Goal: Task Accomplishment & Management: Manage account settings

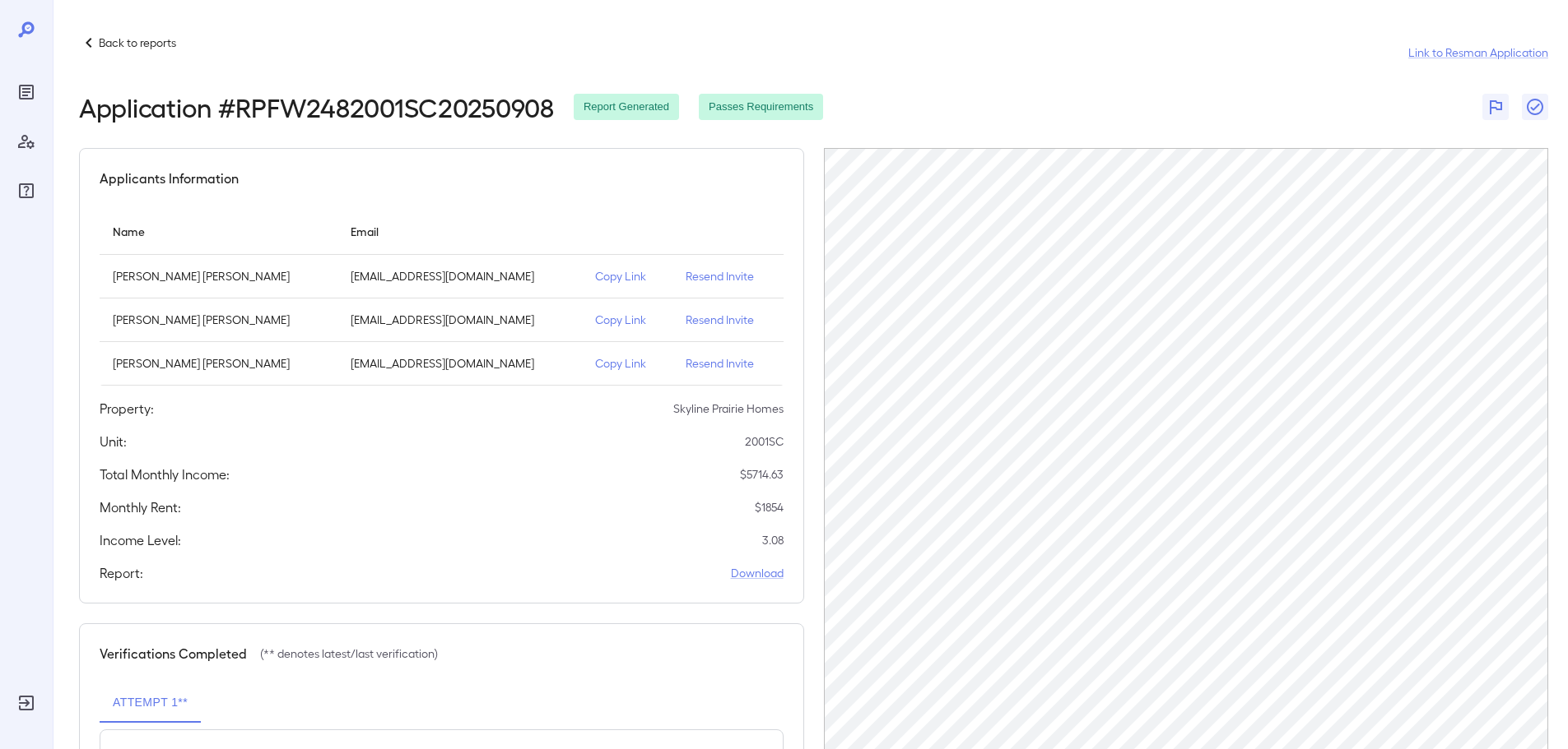
scroll to position [164, 0]
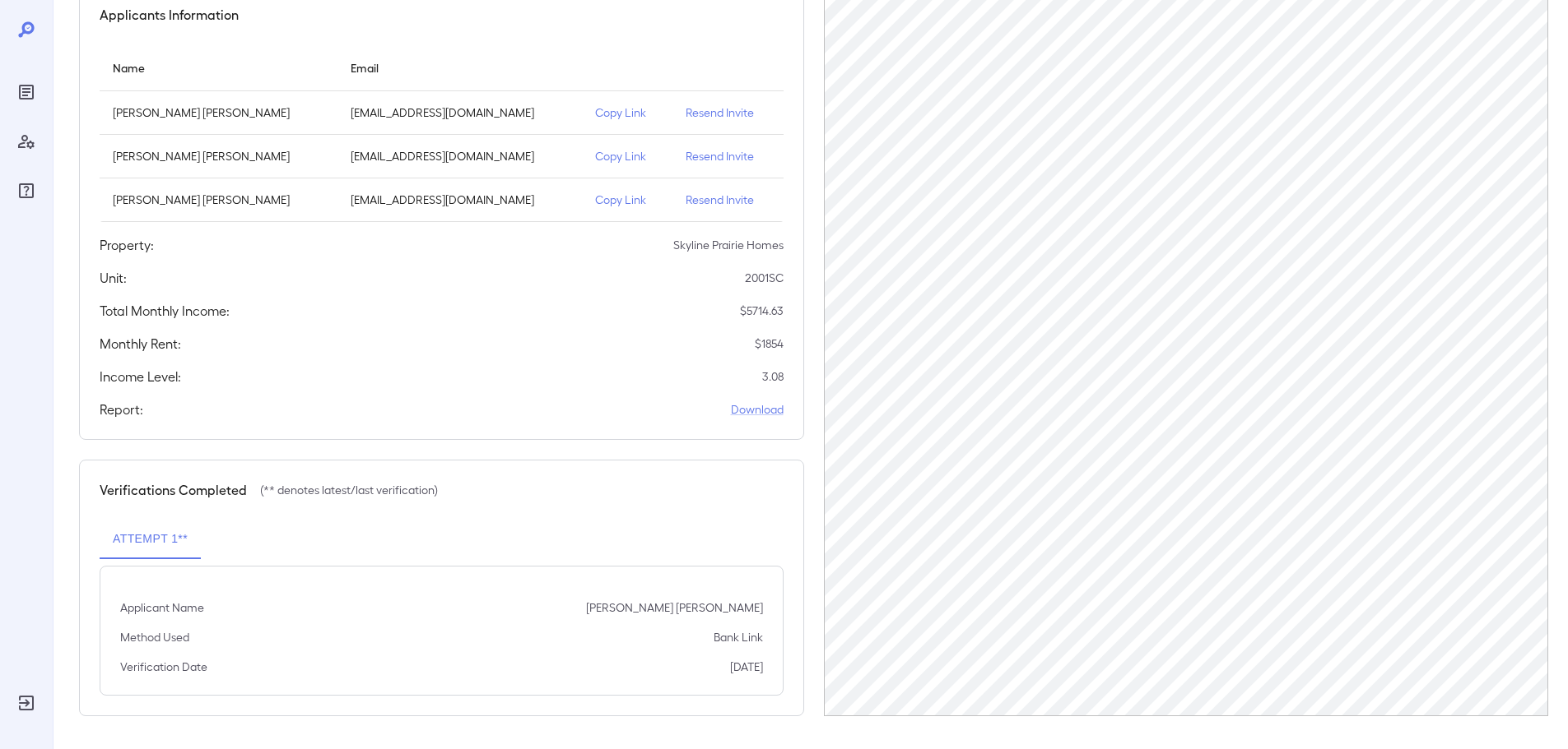
click at [28, 35] on icon at bounding box center [26, 29] width 20 height 20
click at [20, 105] on div "Reports" at bounding box center [26, 92] width 26 height 26
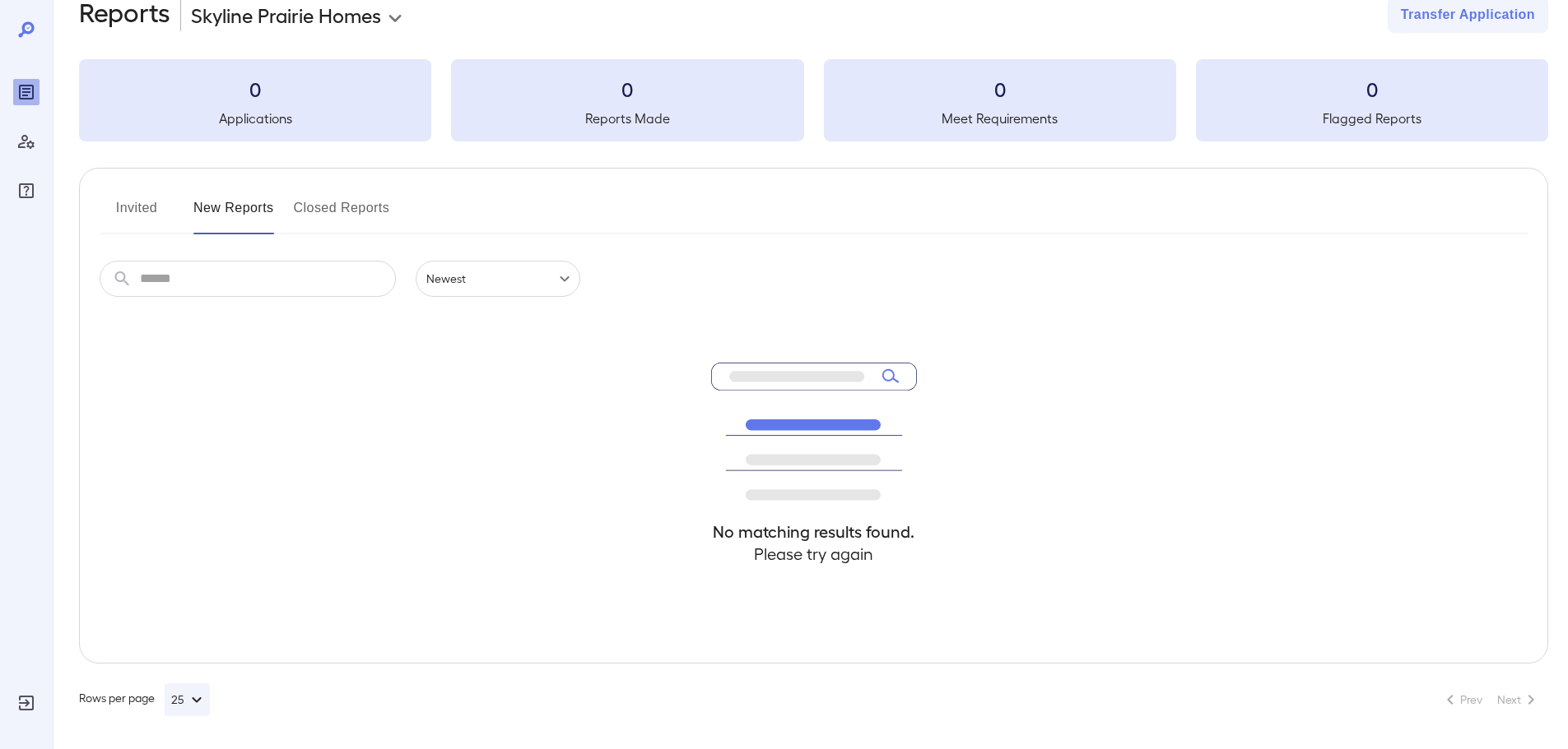
scroll to position [36, 0]
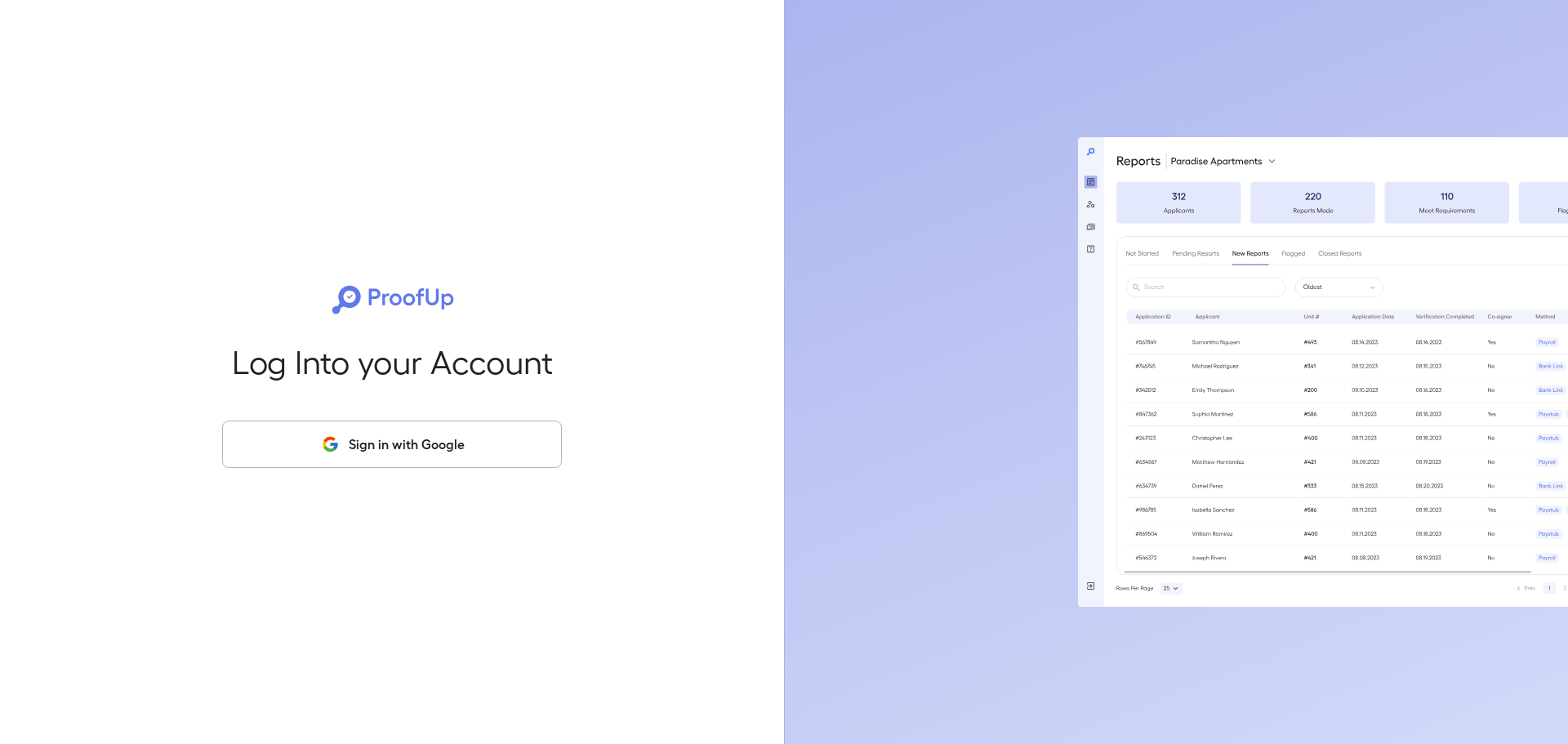
click at [474, 450] on button "Sign in with Google" at bounding box center [392, 444] width 340 height 47
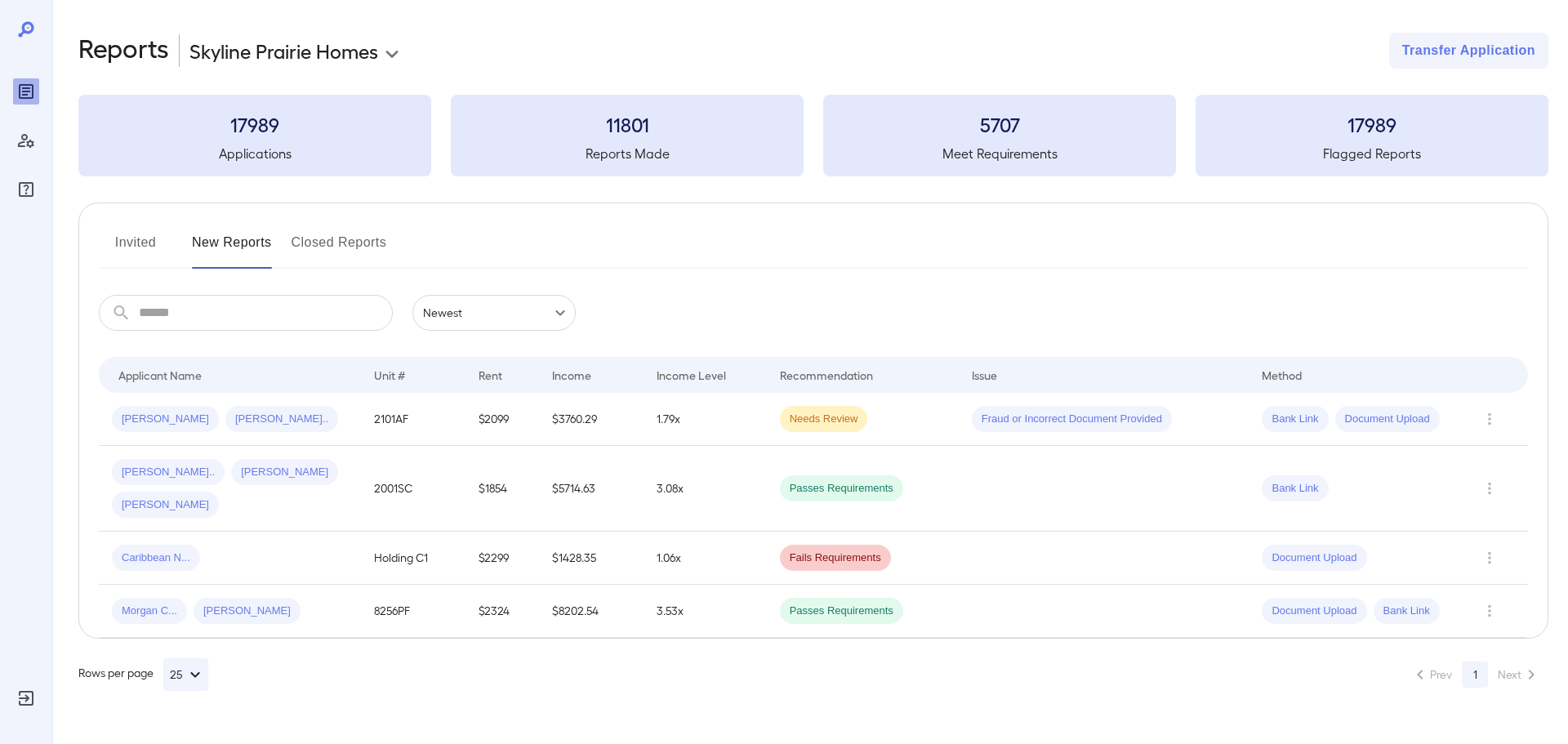
click at [330, 240] on button "Closed Reports" at bounding box center [339, 249] width 96 height 39
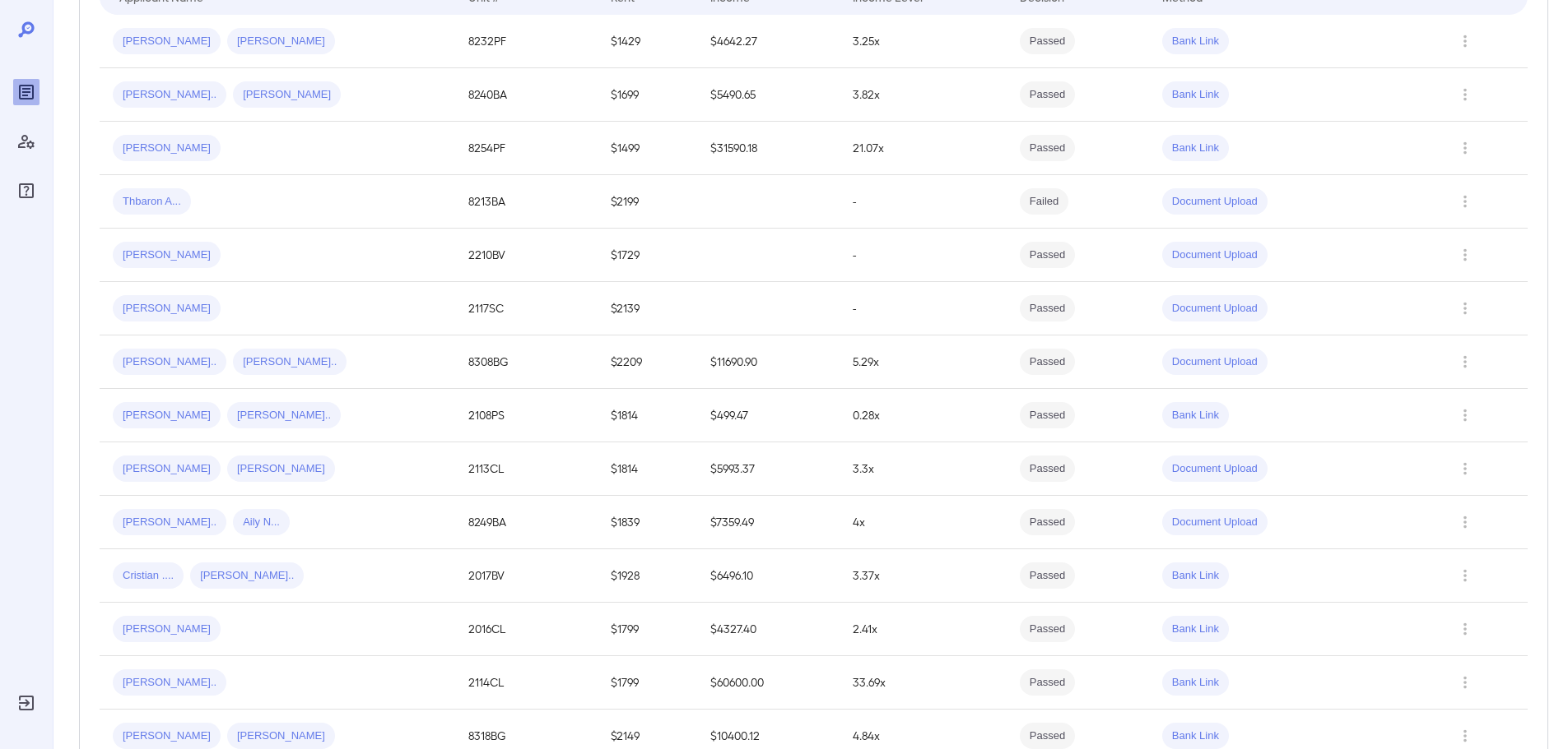
scroll to position [165, 0]
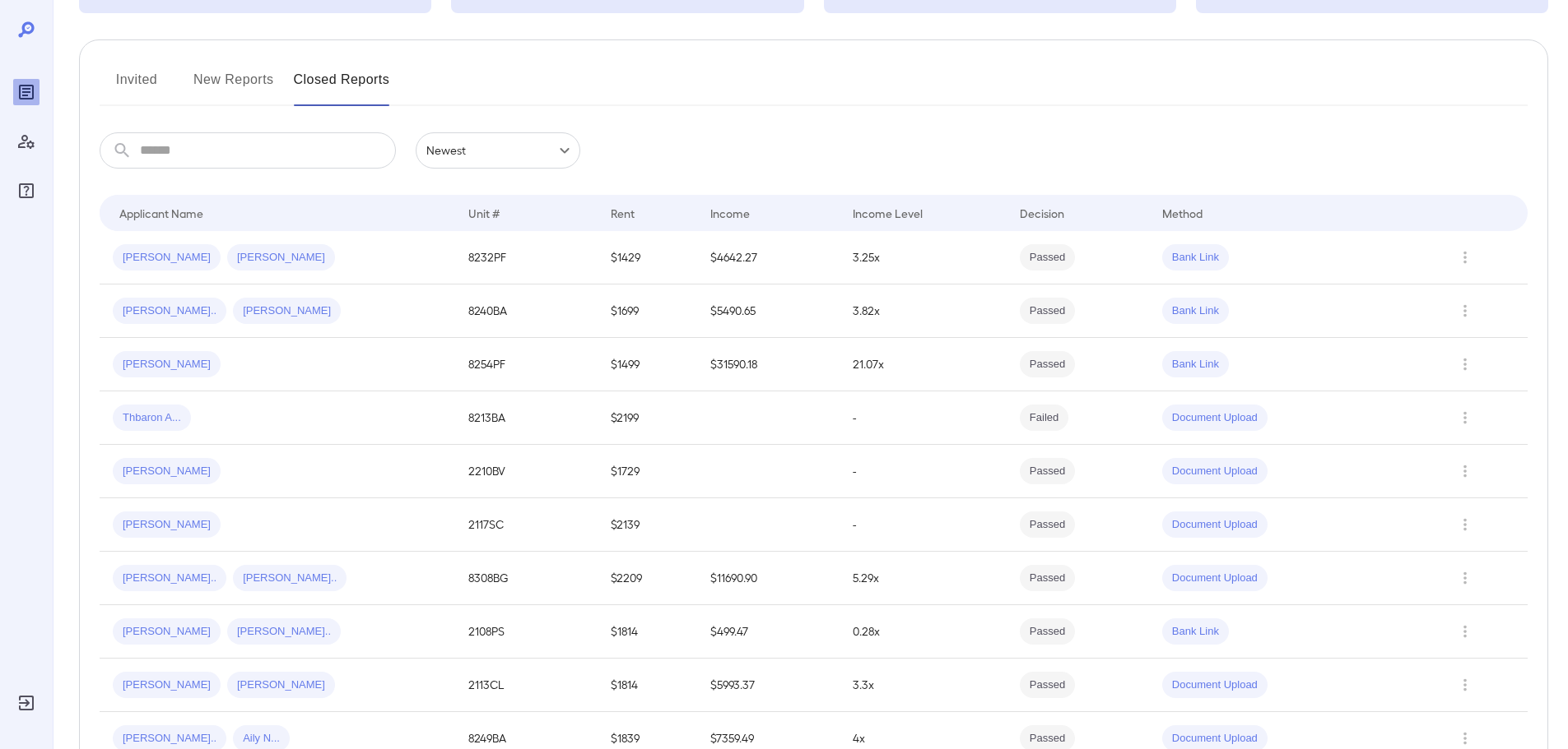
click at [126, 79] on button "Invited" at bounding box center [136, 86] width 74 height 39
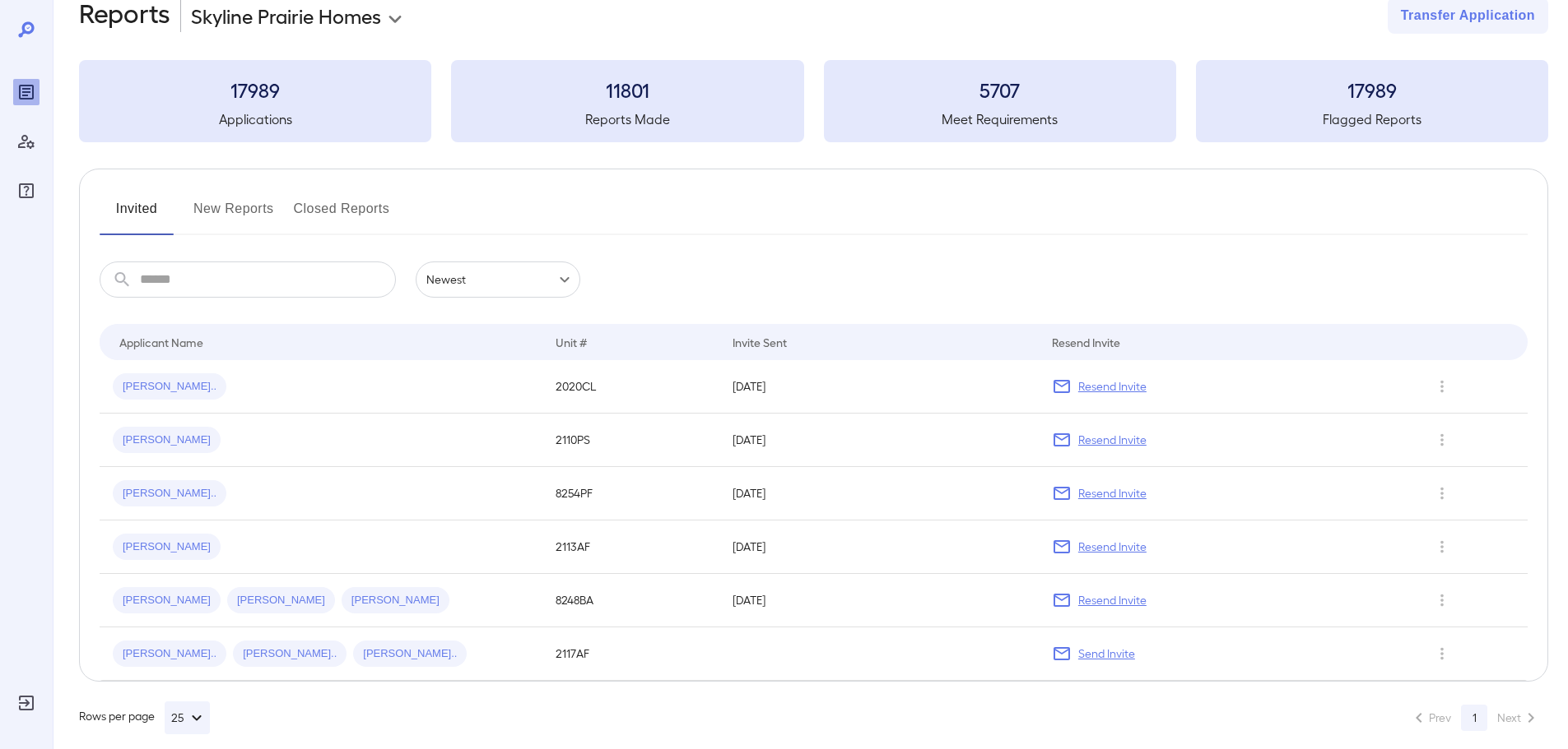
scroll to position [53, 0]
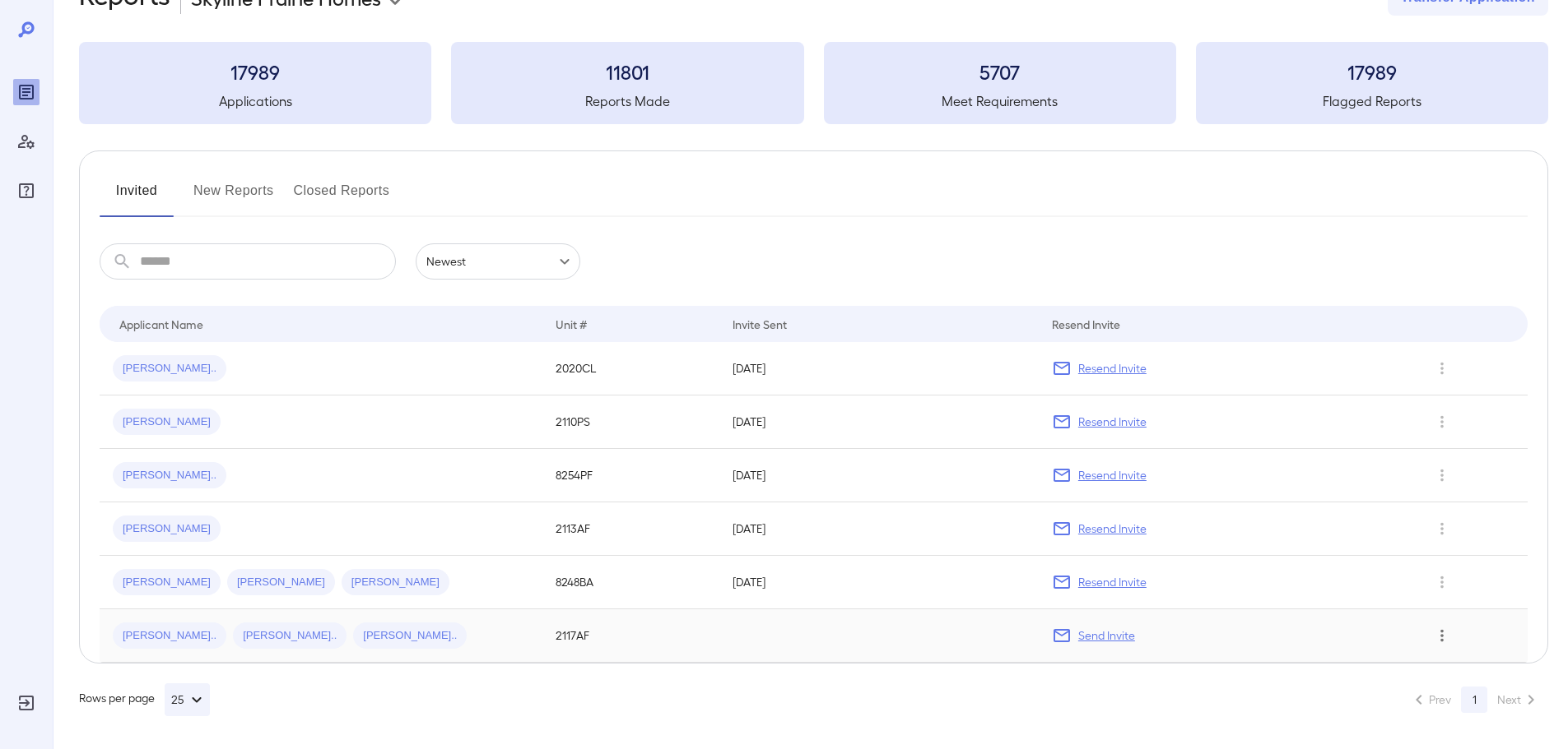
click at [1444, 635] on icon "Row Actions" at bounding box center [1442, 635] width 18 height 20
click at [1475, 699] on li "Remove Application" at bounding box center [1493, 695] width 130 height 26
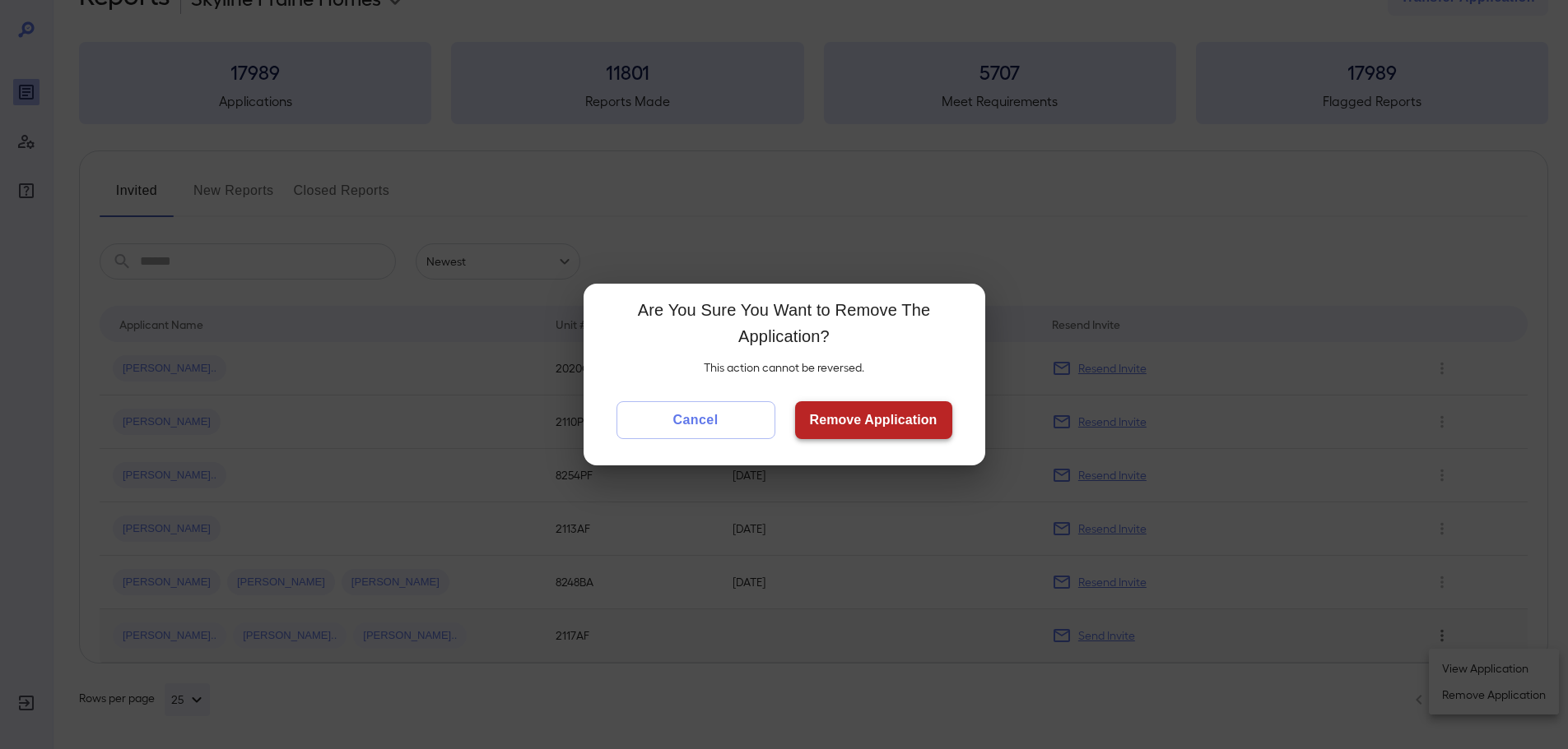
click at [844, 405] on button "Remove Application" at bounding box center [874, 420] width 157 height 37
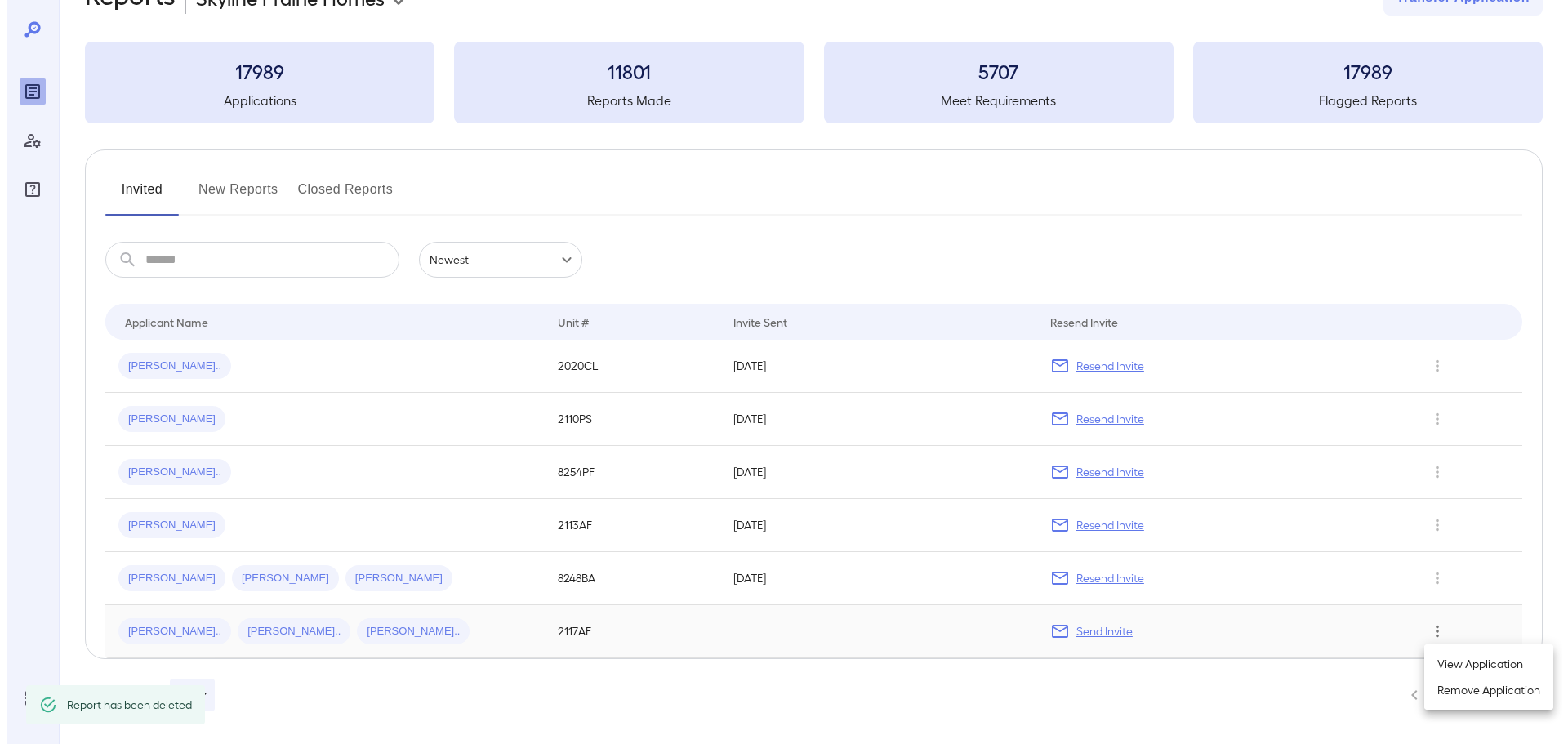
scroll to position [0, 0]
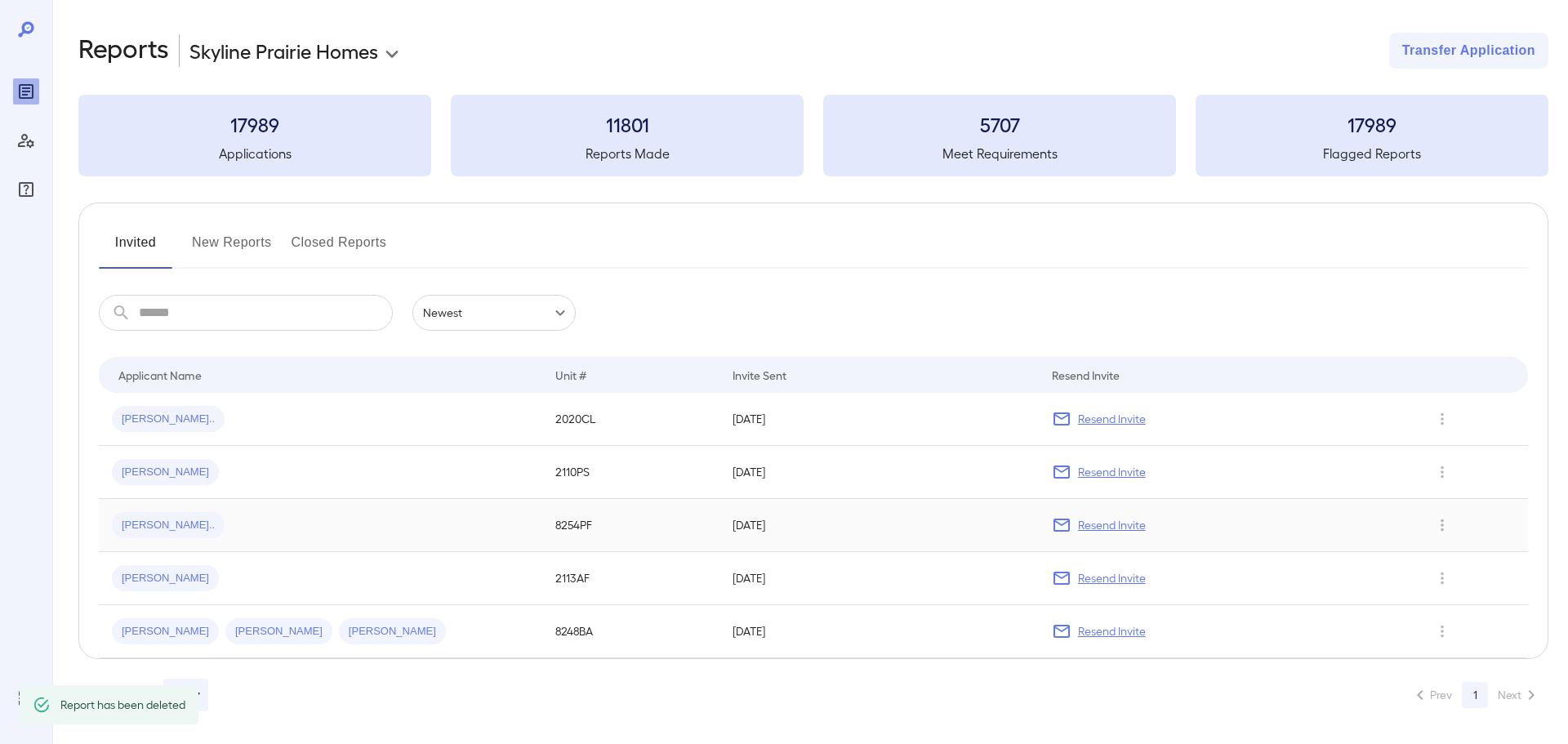
click at [445, 527] on div "Katelyn N..." at bounding box center [321, 526] width 418 height 26
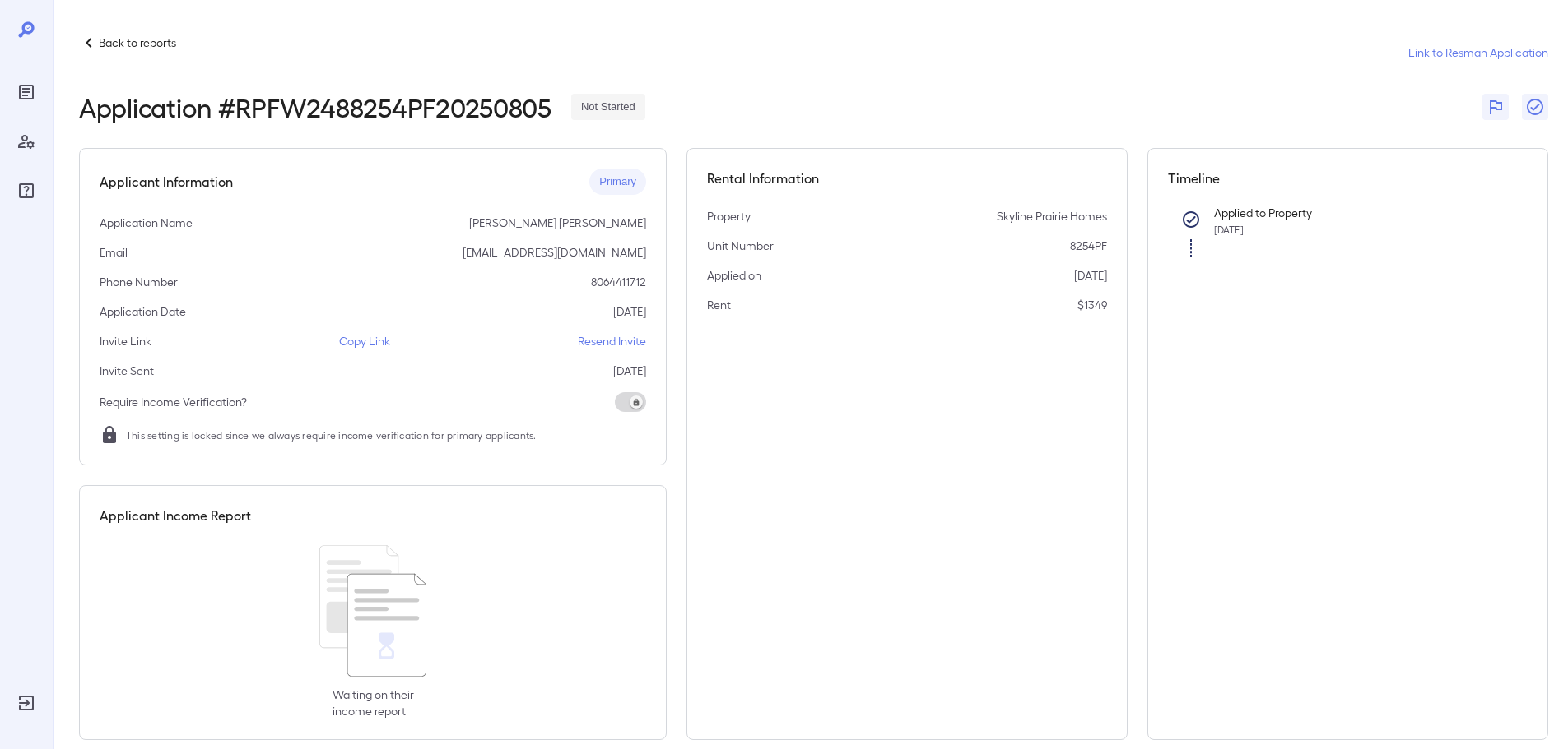
click at [139, 41] on p "Back to reports" at bounding box center [138, 43] width 78 height 17
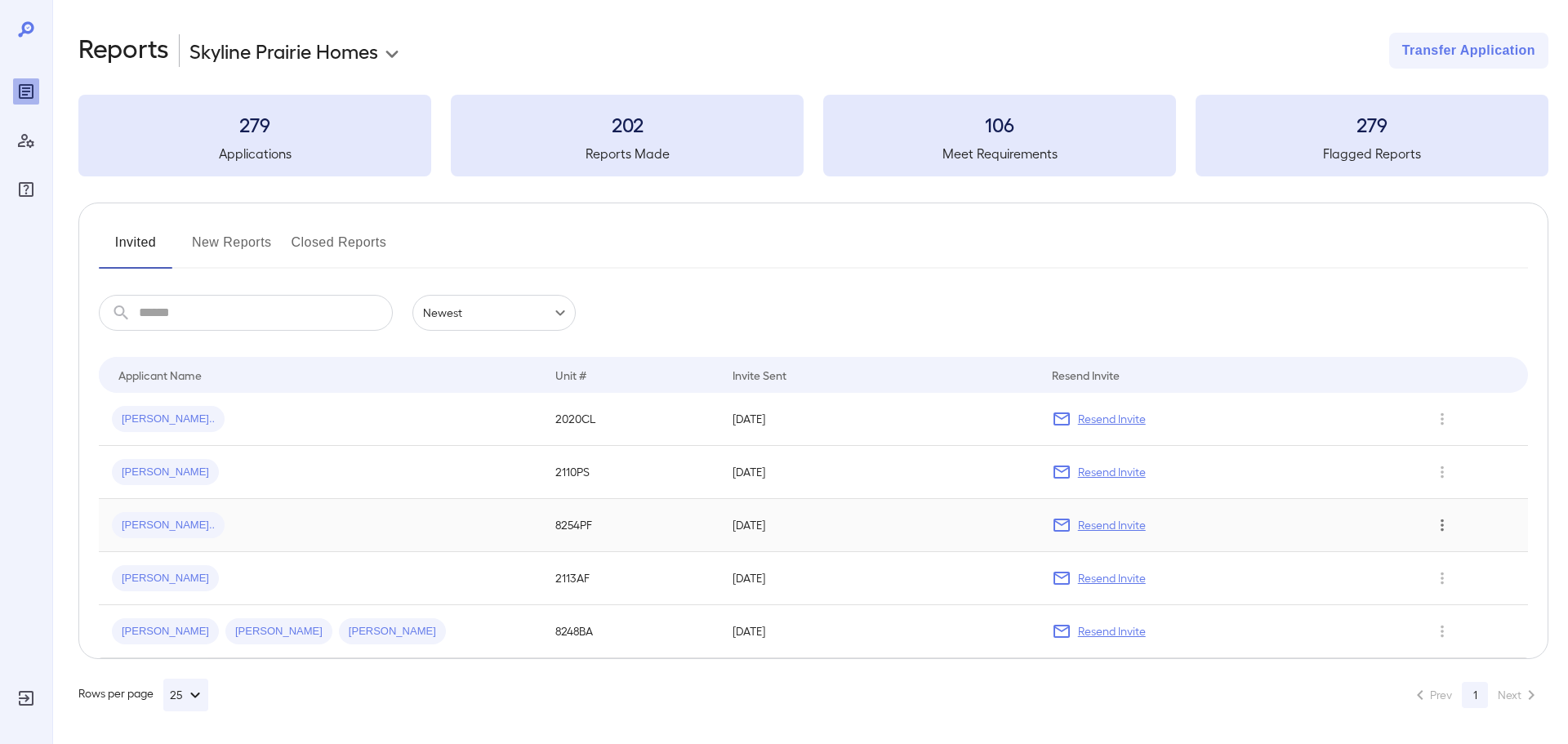
click at [1436, 529] on icon "Row Actions" at bounding box center [1442, 525] width 18 height 20
click at [1486, 580] on li "Remove Application" at bounding box center [1490, 584] width 129 height 26
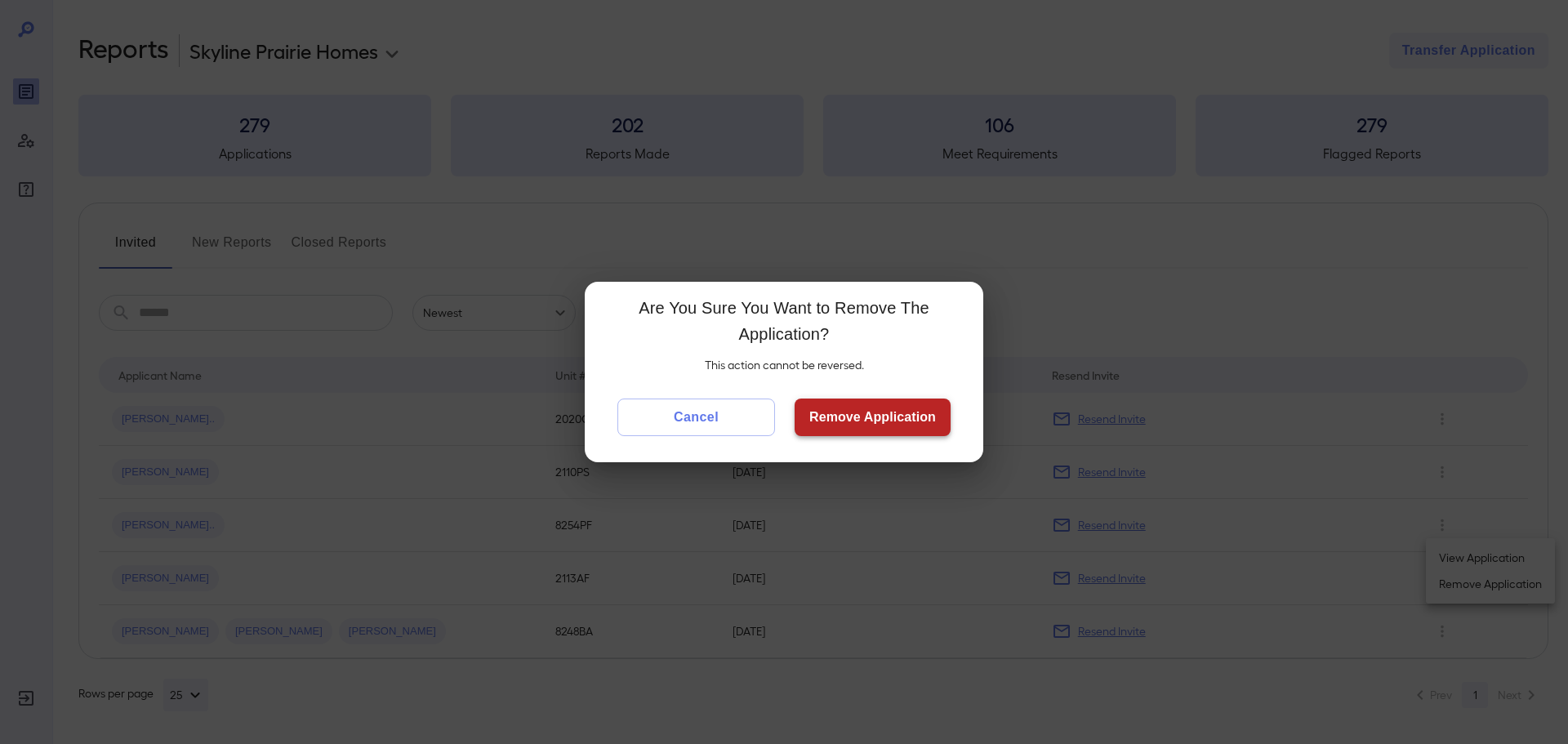
click at [884, 418] on button "Remove Application" at bounding box center [873, 417] width 156 height 37
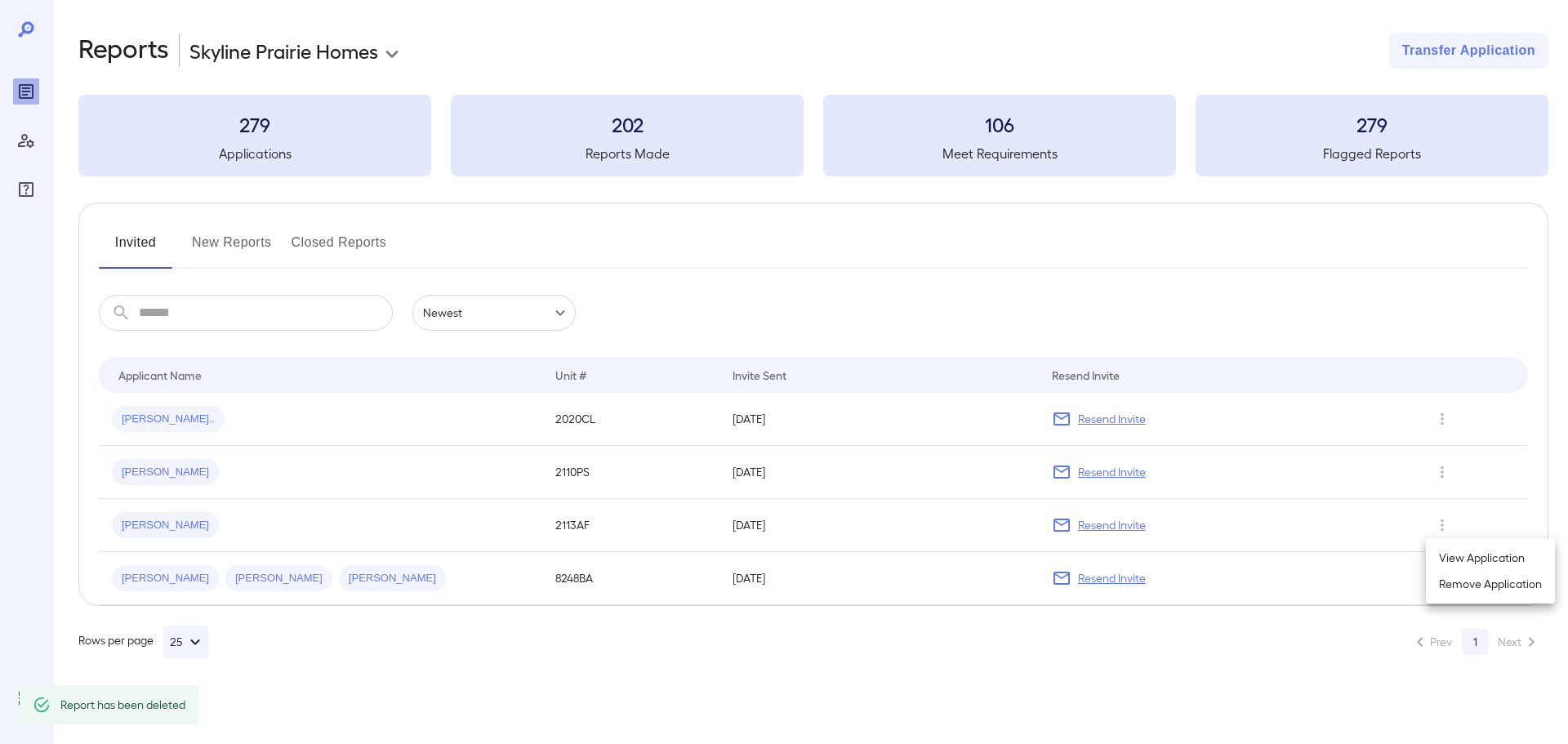
click at [1438, 416] on div at bounding box center [784, 372] width 1568 height 744
click at [1443, 417] on icon "Row Actions" at bounding box center [1442, 419] width 18 height 20
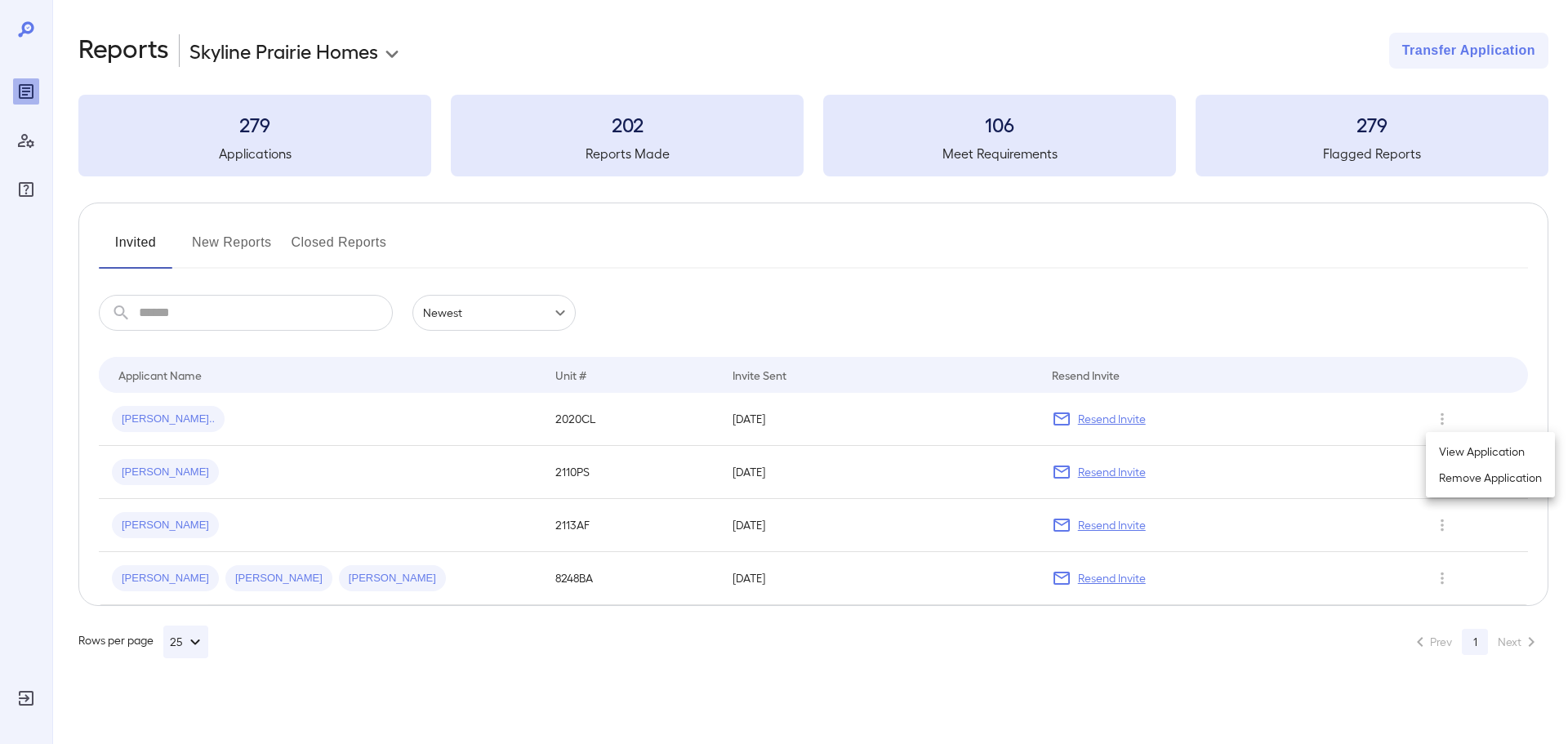
click at [1462, 484] on li "Remove Application" at bounding box center [1490, 478] width 129 height 26
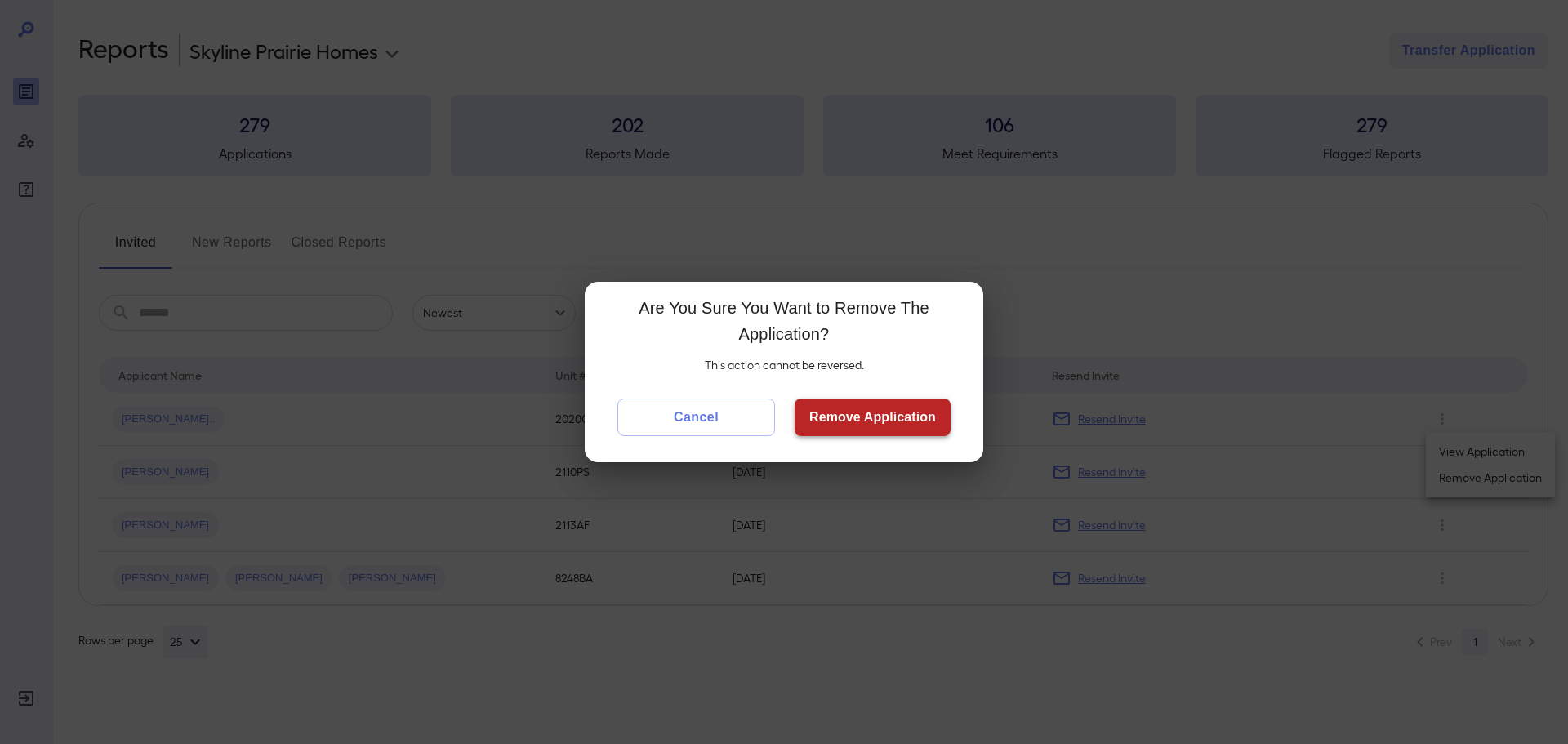
click at [890, 400] on button "Remove Application" at bounding box center [873, 417] width 156 height 37
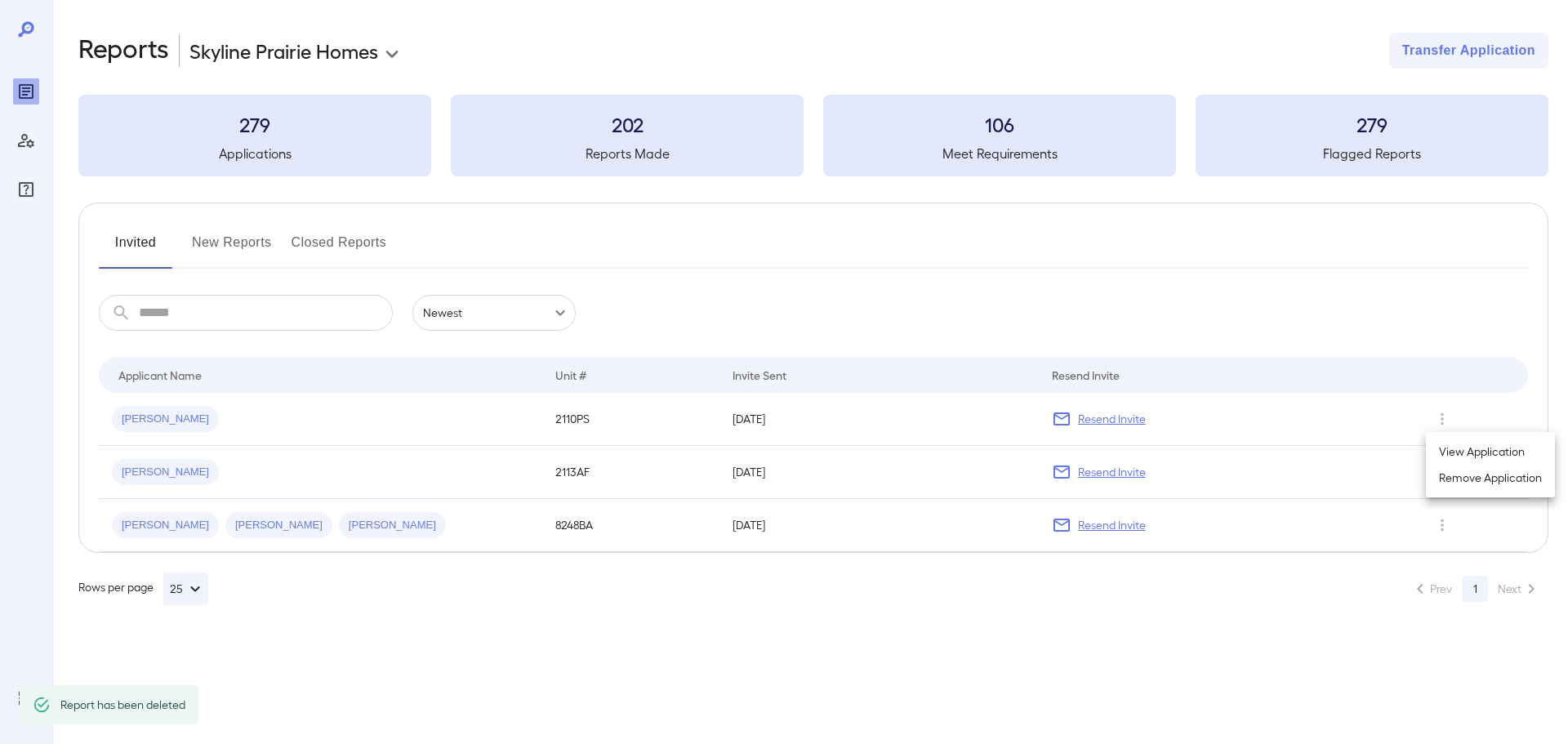
click at [1000, 624] on div at bounding box center [784, 372] width 1568 height 744
click at [227, 465] on div "Casey J..." at bounding box center [321, 472] width 418 height 26
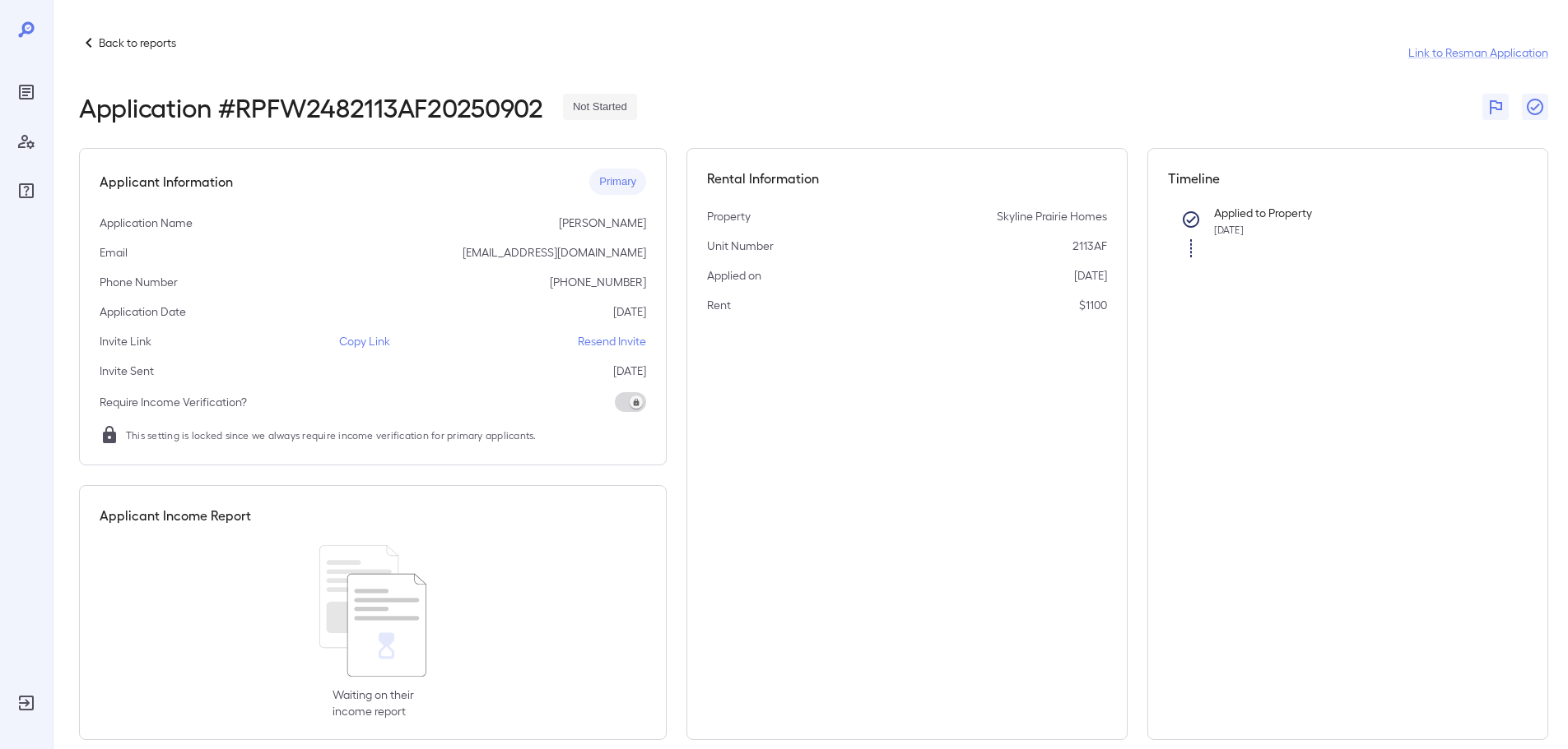
click at [146, 43] on p "Back to reports" at bounding box center [138, 43] width 78 height 17
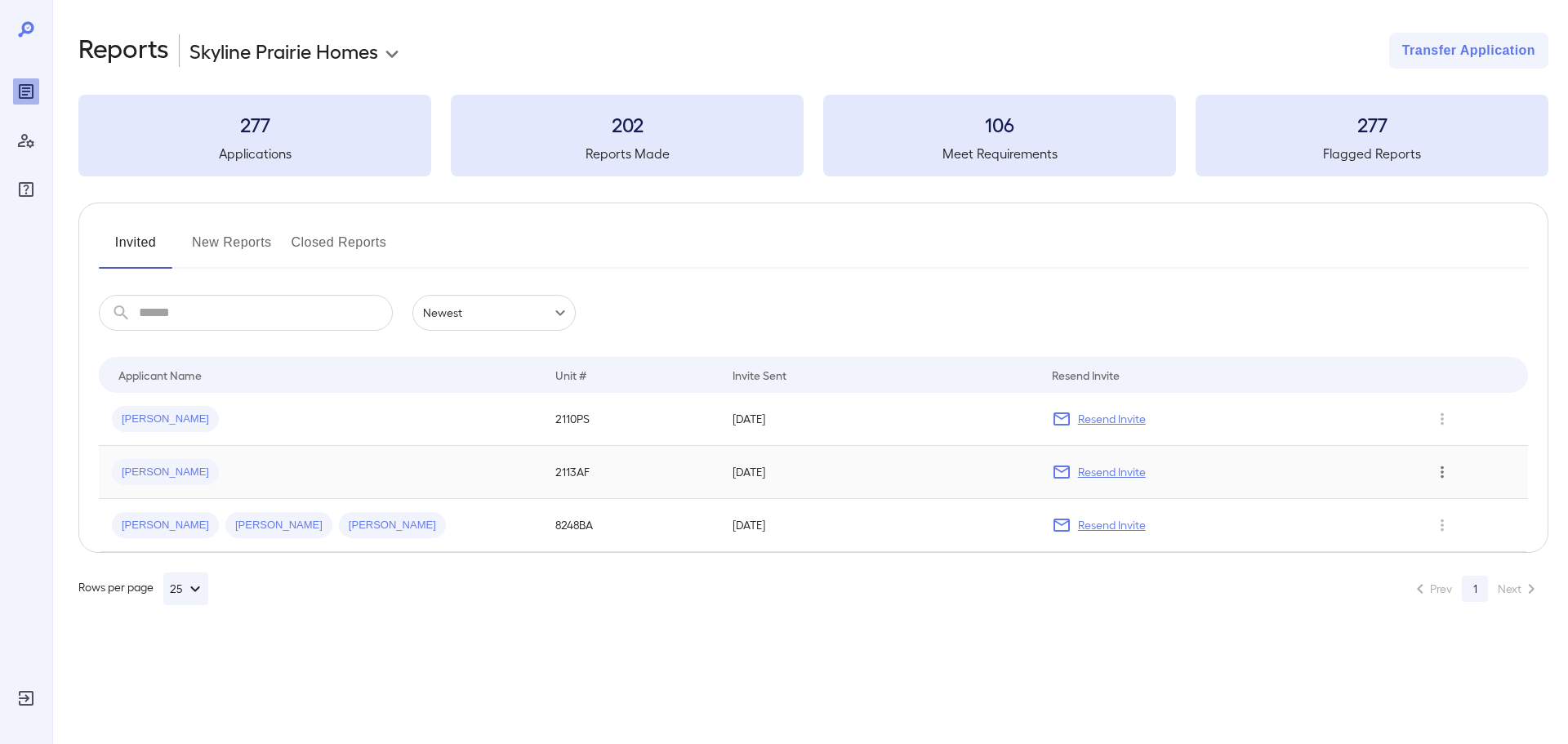
click at [1448, 468] on icon "Row Actions" at bounding box center [1442, 472] width 18 height 20
click at [1494, 529] on li "Remove Application" at bounding box center [1490, 531] width 129 height 26
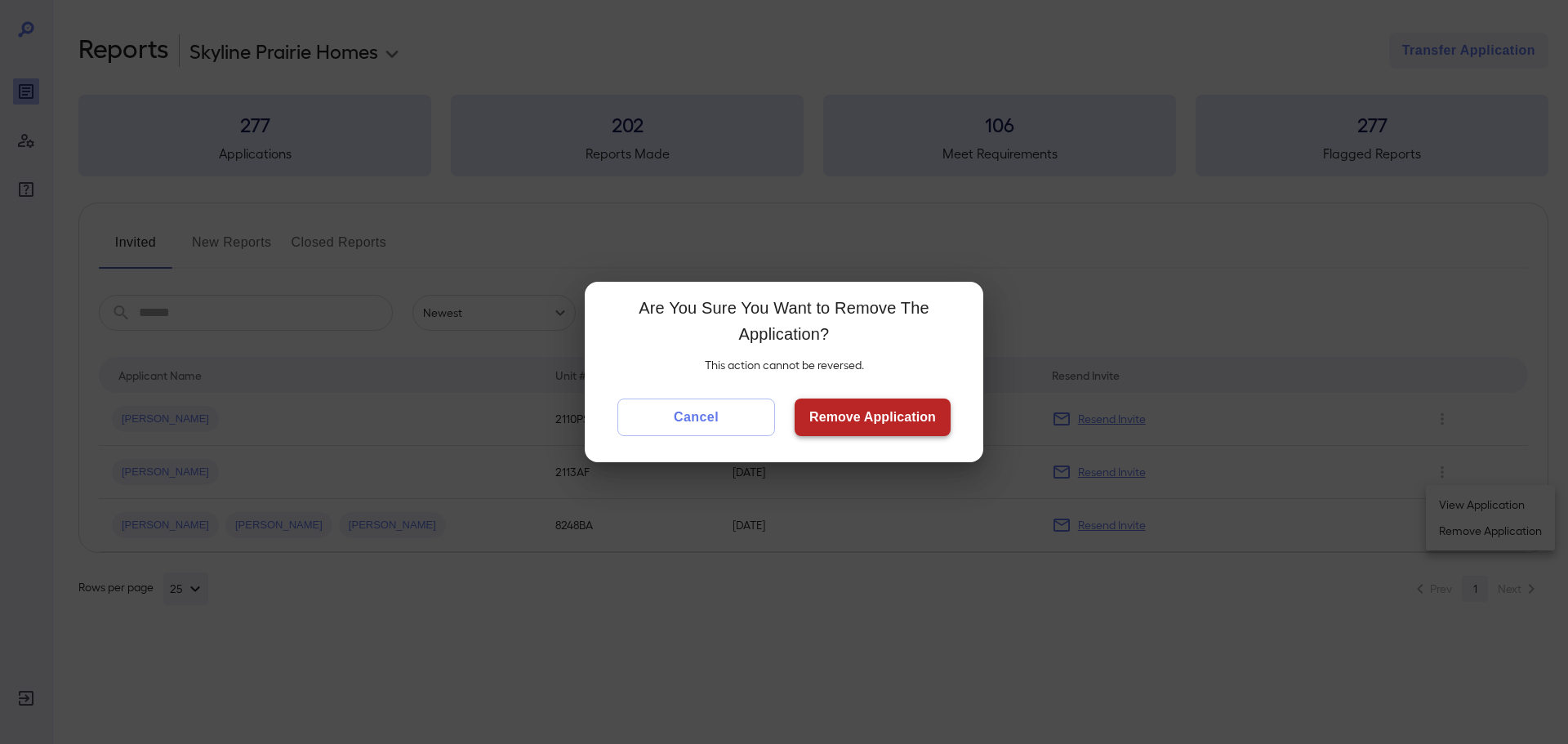
click at [898, 400] on button "Remove Application" at bounding box center [873, 417] width 156 height 37
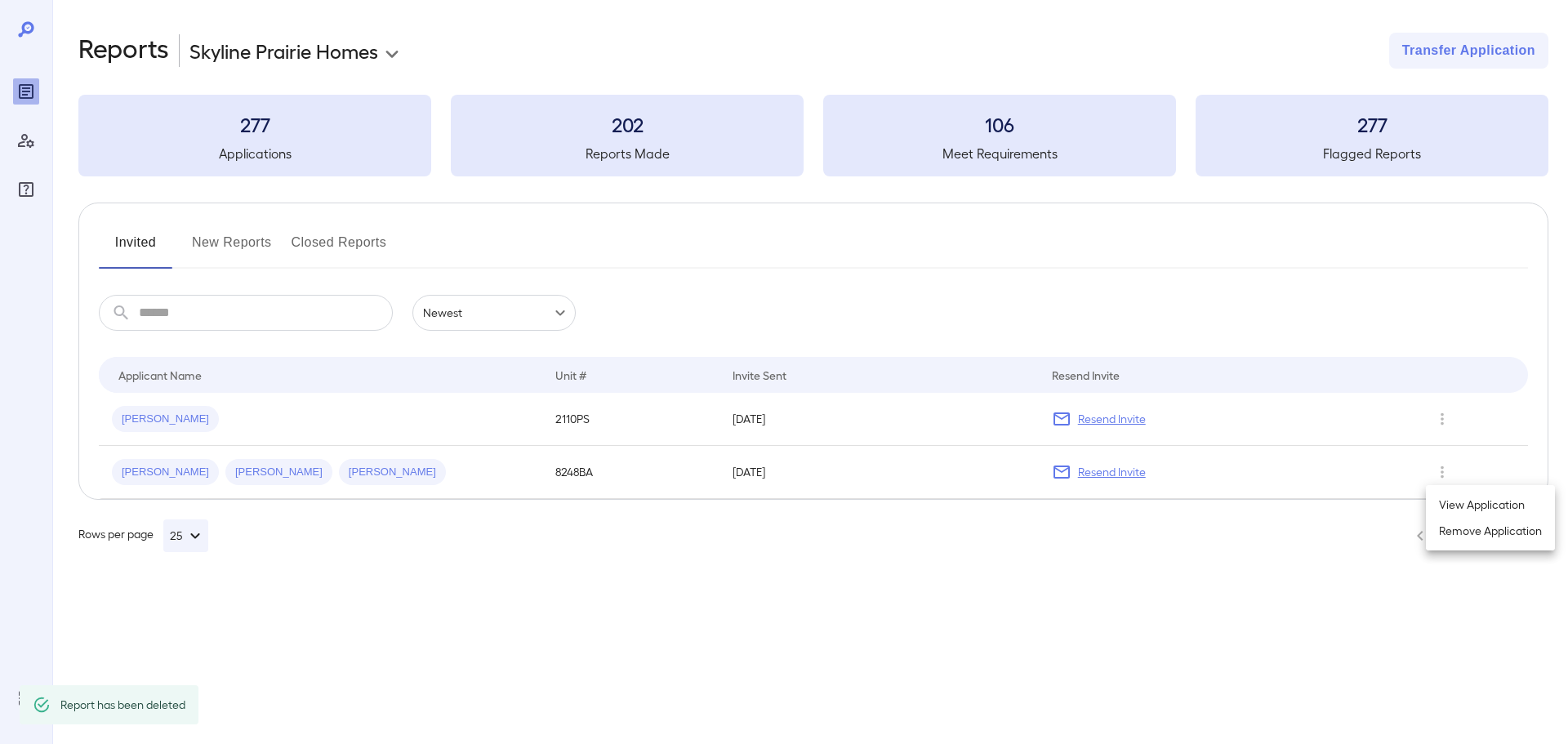
click at [1443, 474] on div at bounding box center [784, 372] width 1568 height 744
click at [1439, 470] on icon "Row Actions" at bounding box center [1442, 472] width 18 height 20
click at [1442, 527] on li "Remove Application" at bounding box center [1490, 531] width 129 height 26
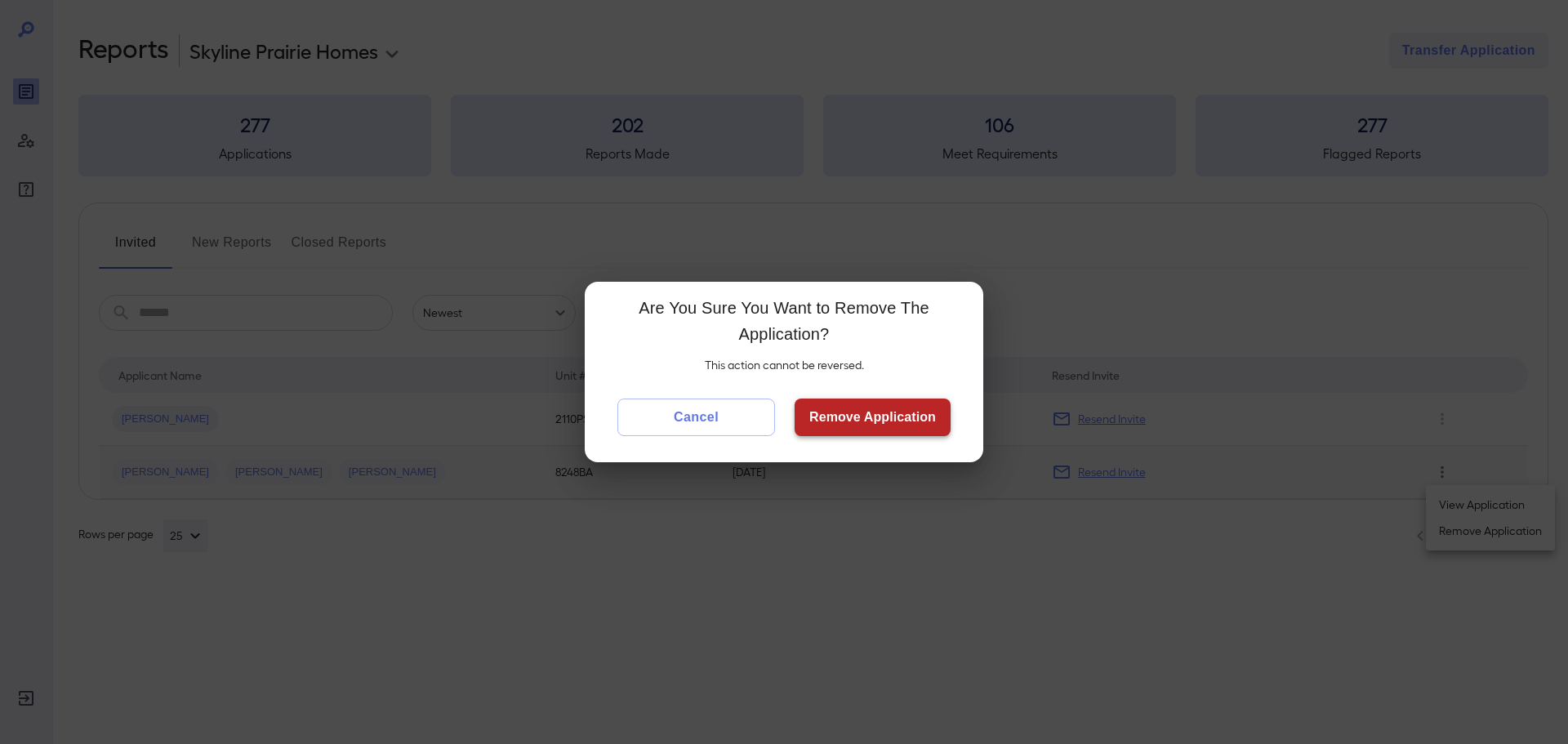
click at [810, 413] on button "Remove Application" at bounding box center [873, 417] width 156 height 37
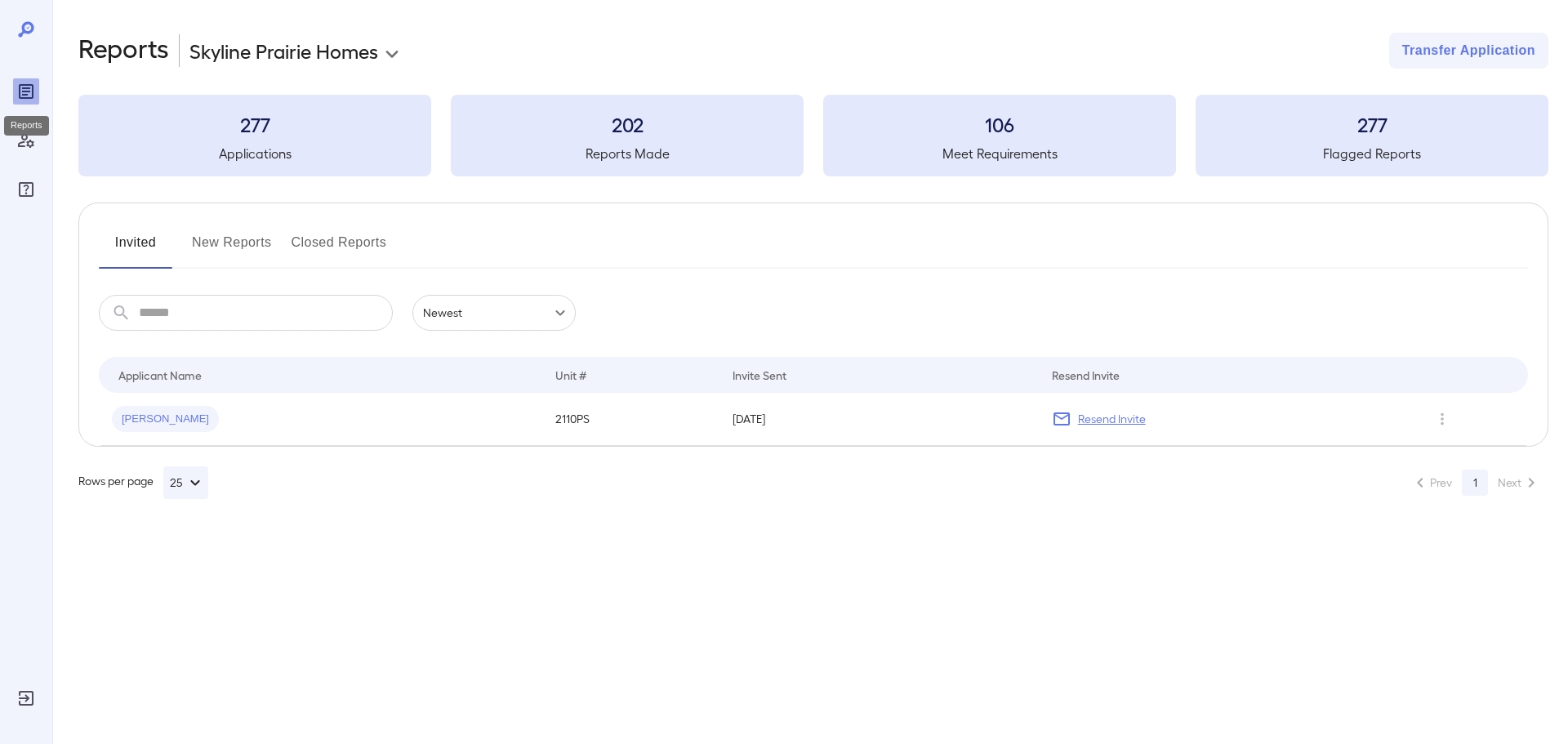
click at [17, 93] on icon "Reports" at bounding box center [26, 91] width 19 height 20
click at [245, 233] on button "New Reports" at bounding box center [232, 249] width 80 height 39
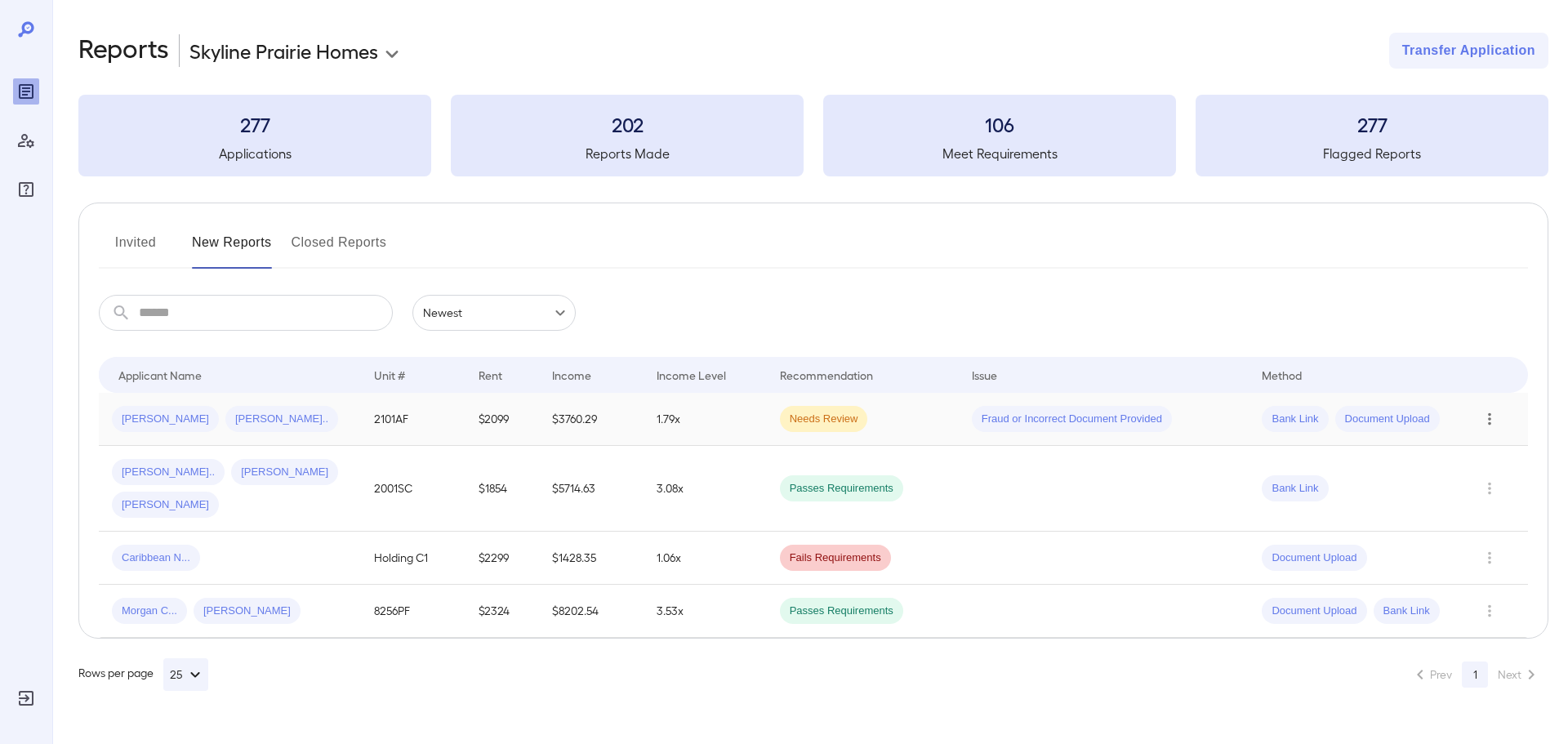
click at [1494, 413] on icon "Row Actions" at bounding box center [1489, 419] width 18 height 20
click at [1484, 525] on li "Close Report" at bounding box center [1490, 530] width 129 height 26
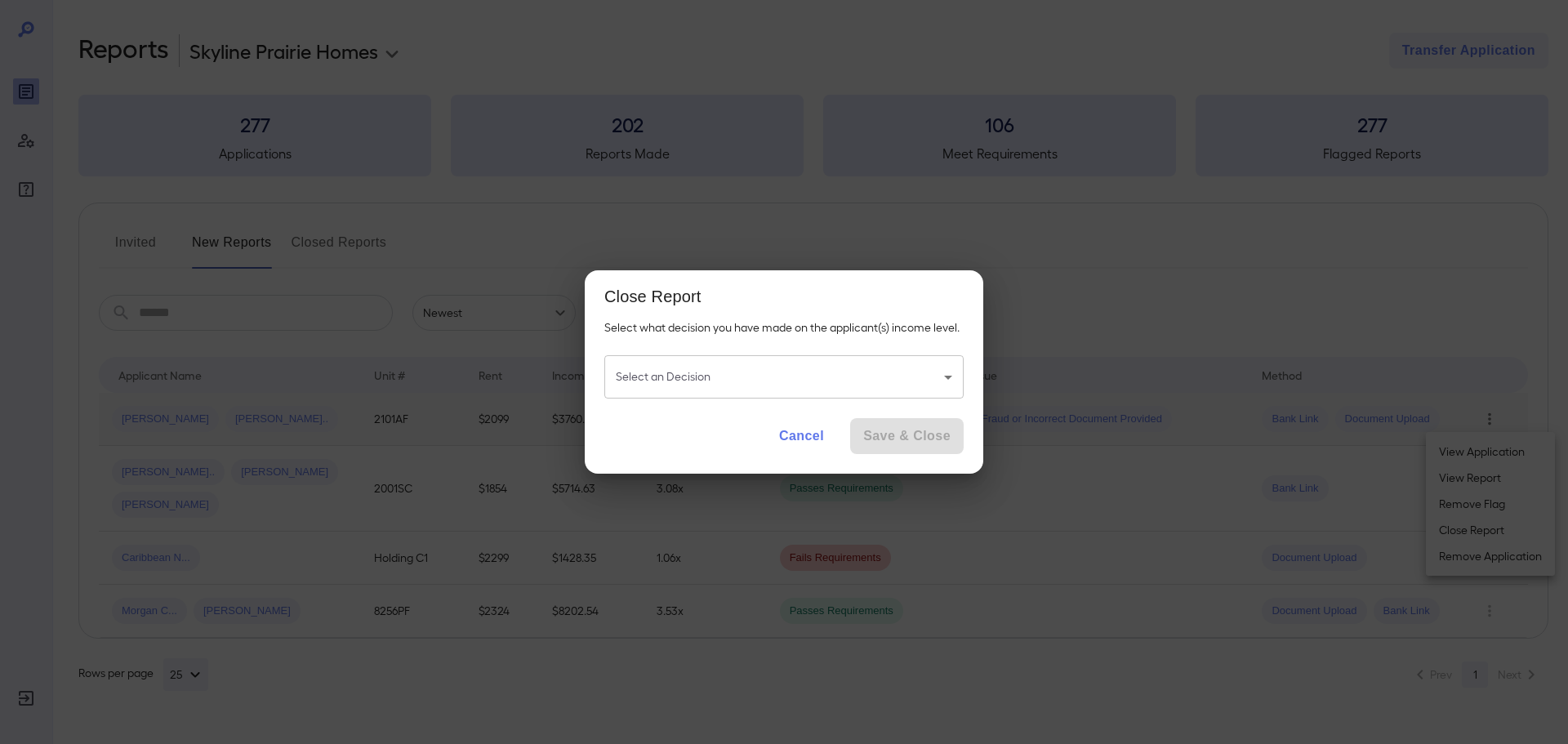
click at [722, 379] on body "**********" at bounding box center [784, 372] width 1568 height 744
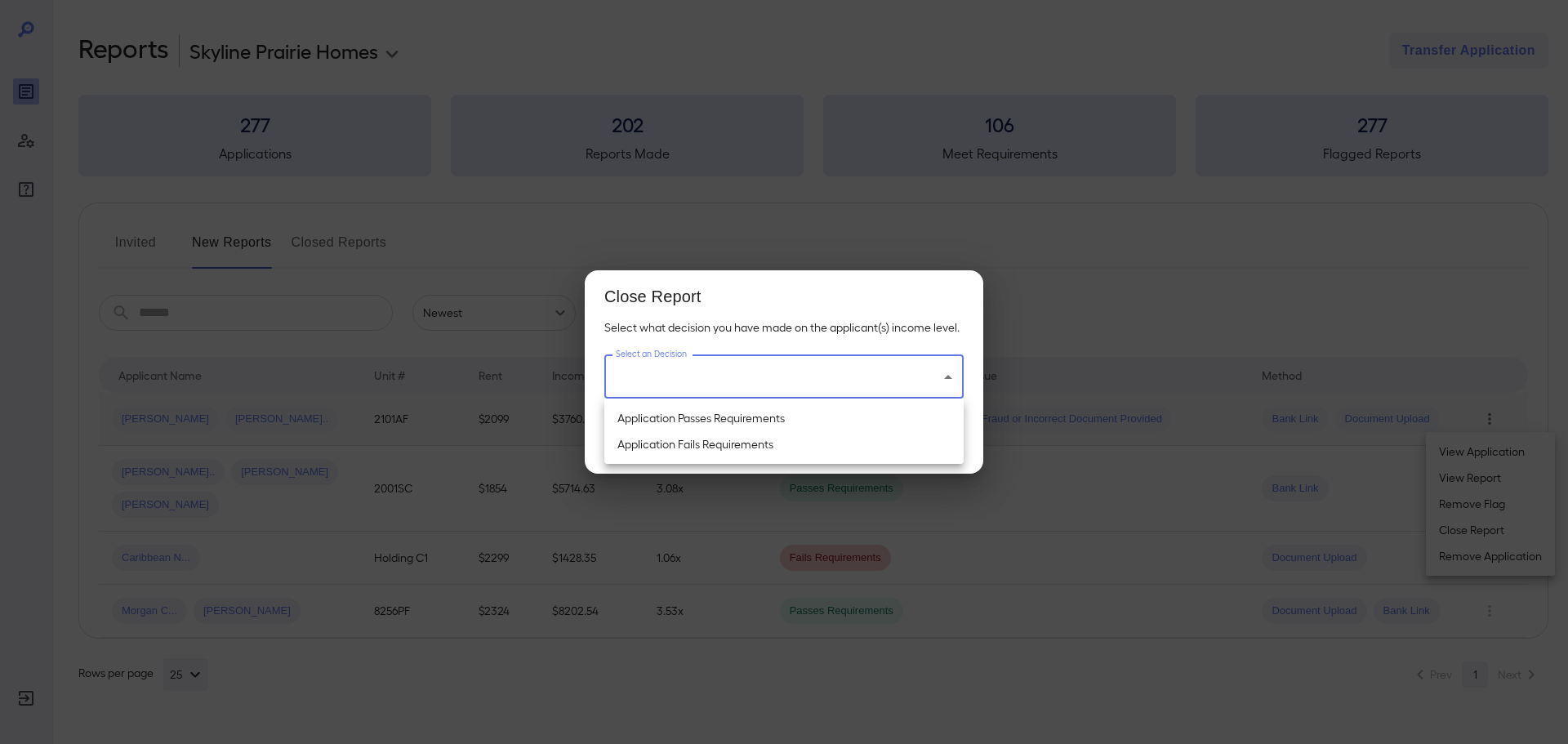
click at [696, 420] on li "Application Passes Requirements" at bounding box center [784, 418] width 359 height 26
type input "**********"
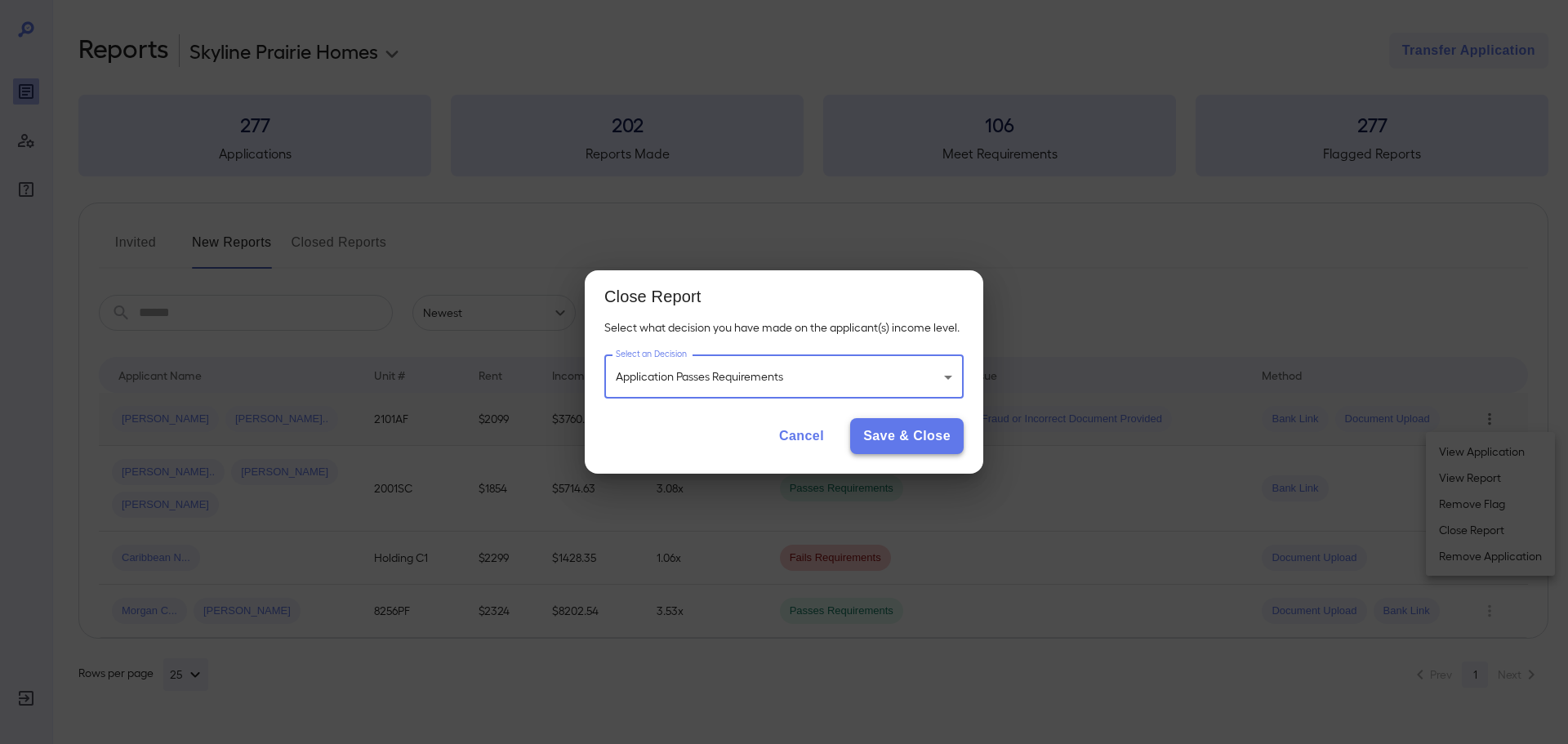
click at [931, 443] on button "Save & Close" at bounding box center [907, 436] width 113 height 36
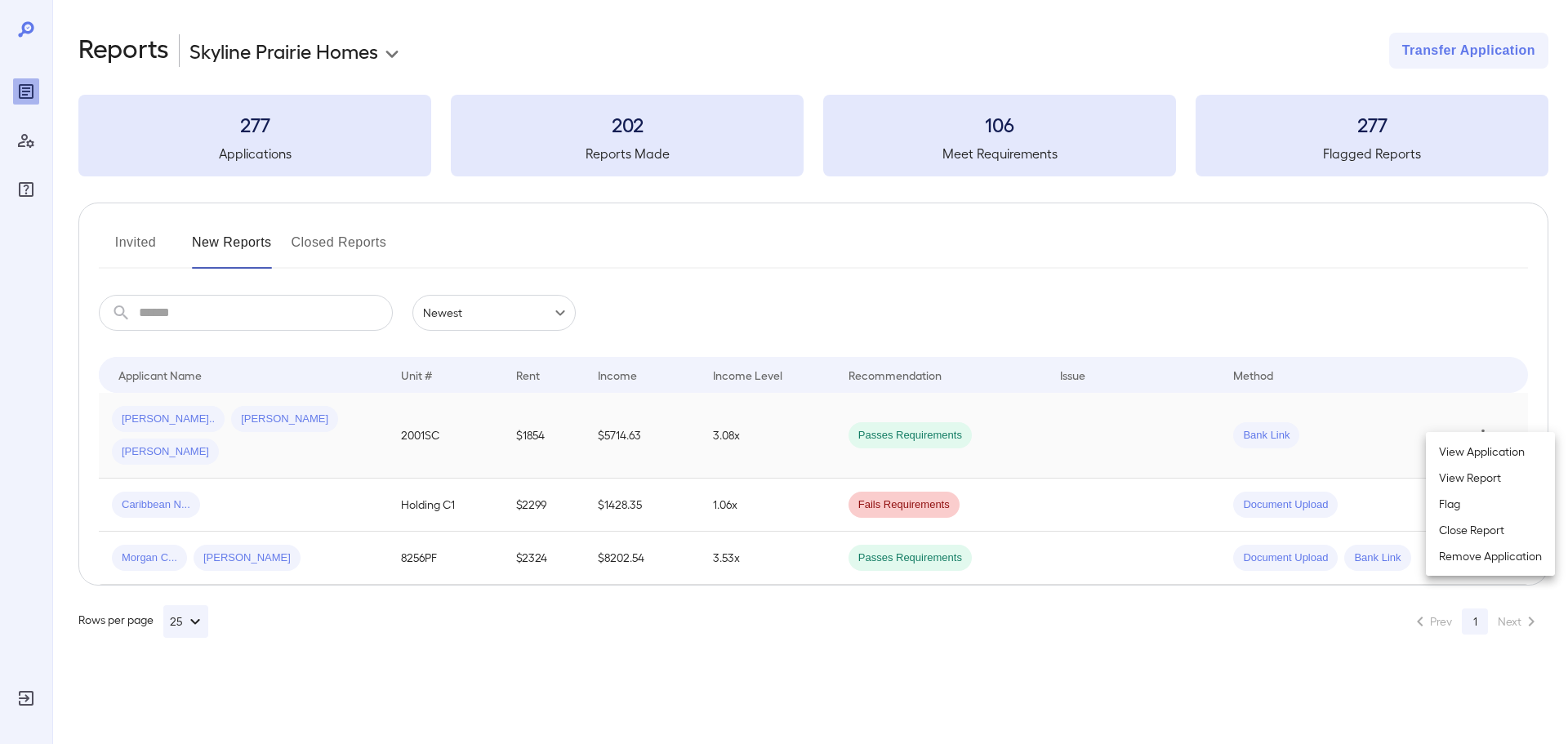
click at [759, 621] on div at bounding box center [784, 372] width 1568 height 744
click at [1489, 548] on icon "Row Actions" at bounding box center [1483, 557] width 18 height 20
click at [1463, 631] on li "Close Report" at bounding box center [1490, 636] width 129 height 26
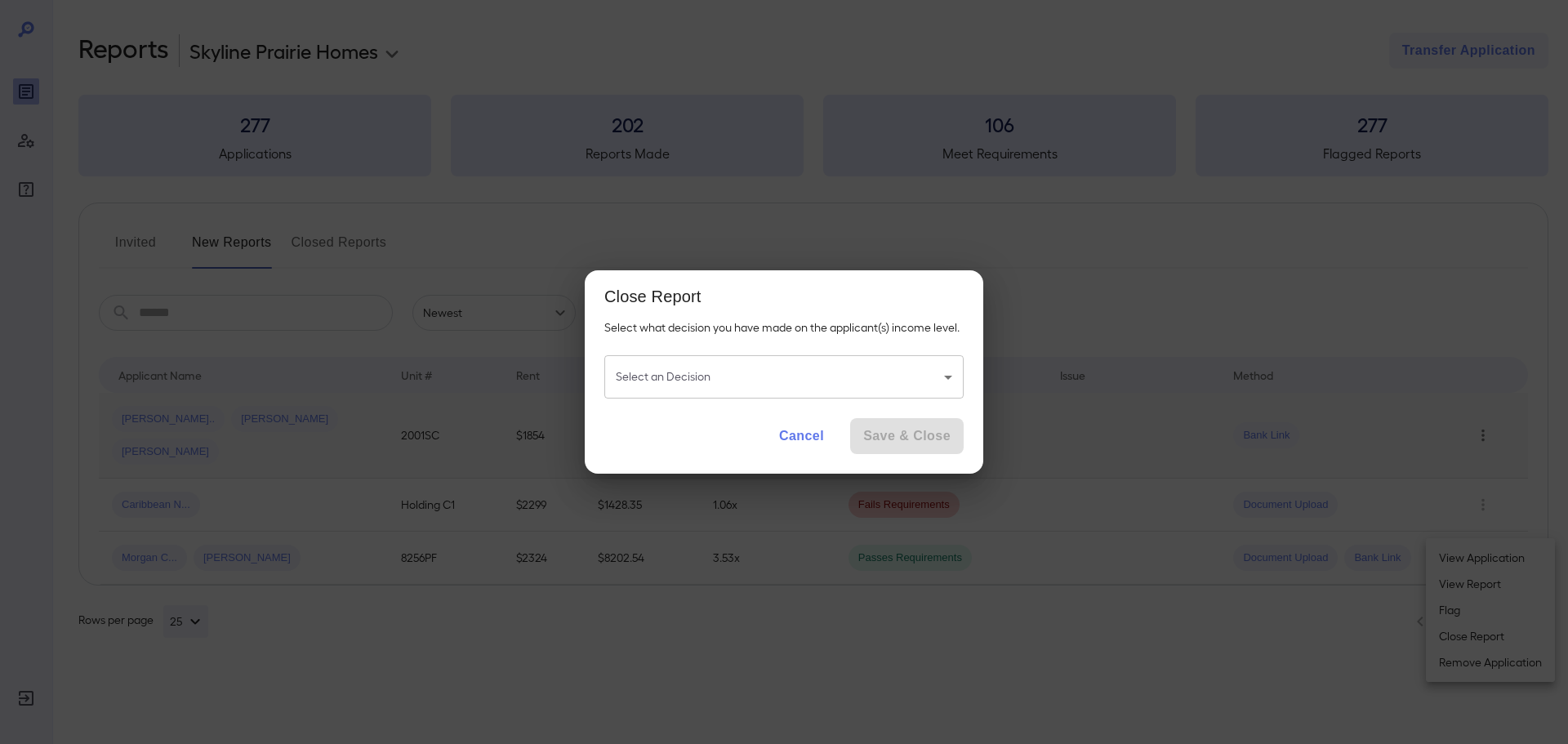
click at [870, 379] on body "**********" at bounding box center [784, 372] width 1568 height 744
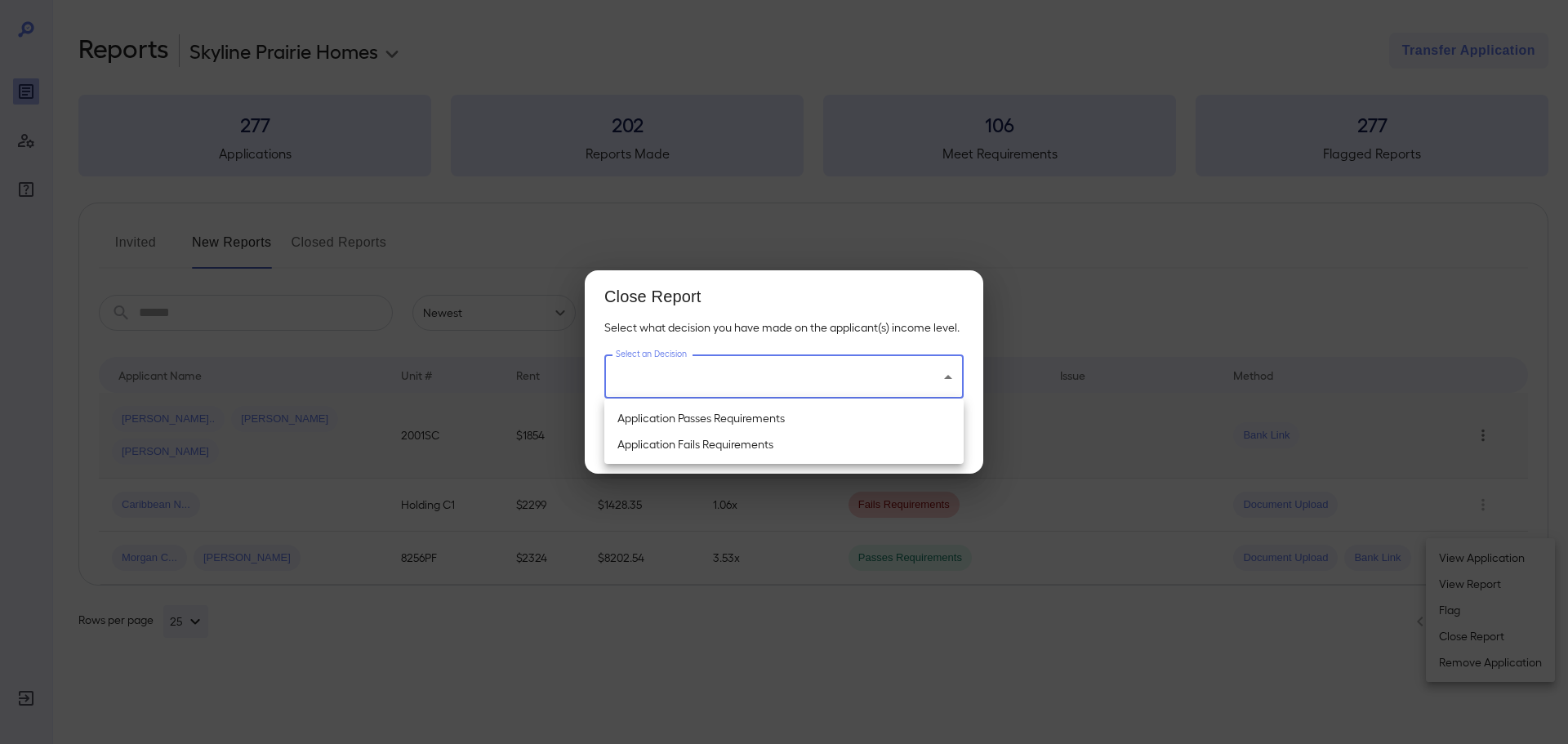
click at [732, 415] on li "Application Passes Requirements" at bounding box center [784, 418] width 359 height 26
type input "**********"
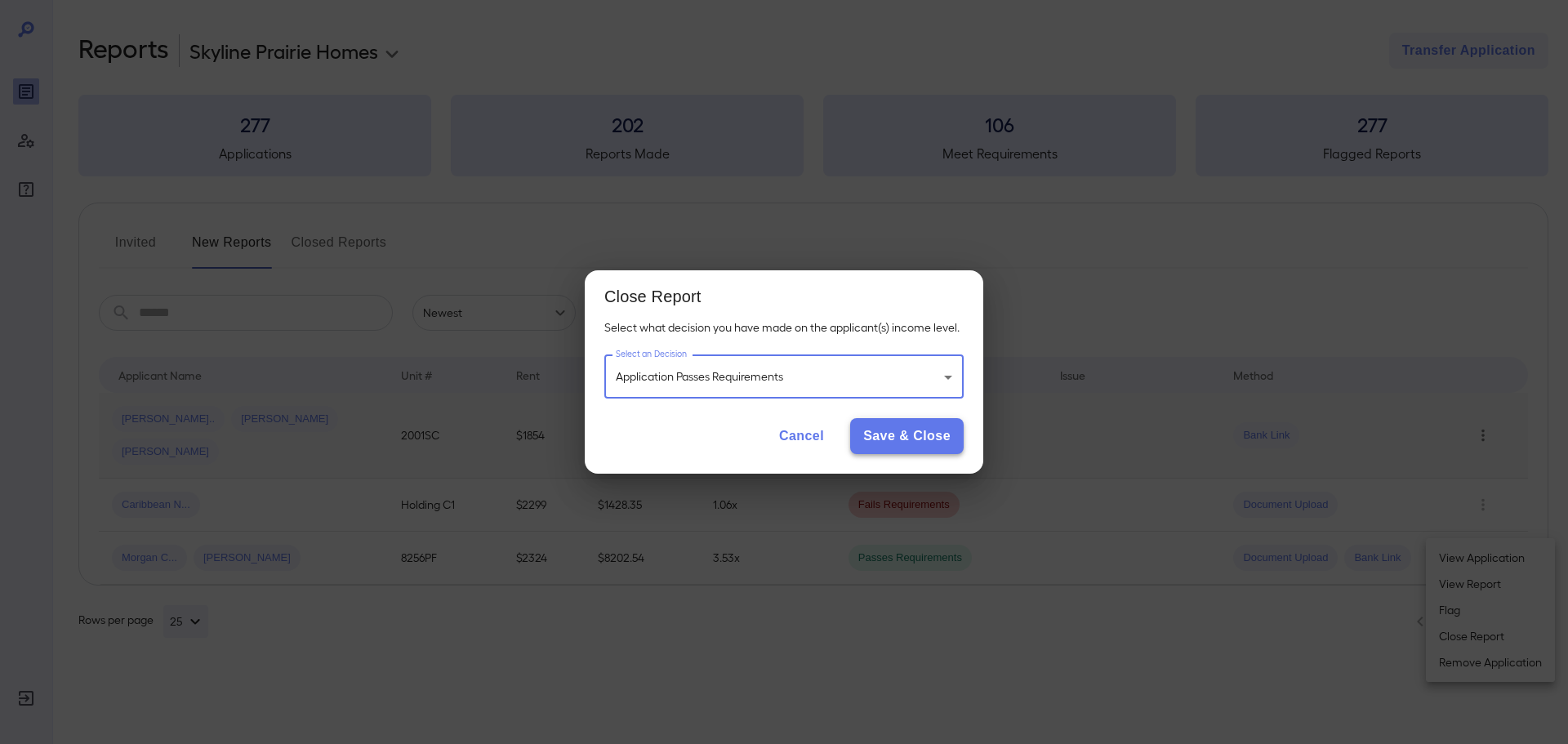
click at [914, 438] on button "Save & Close" at bounding box center [907, 436] width 113 height 36
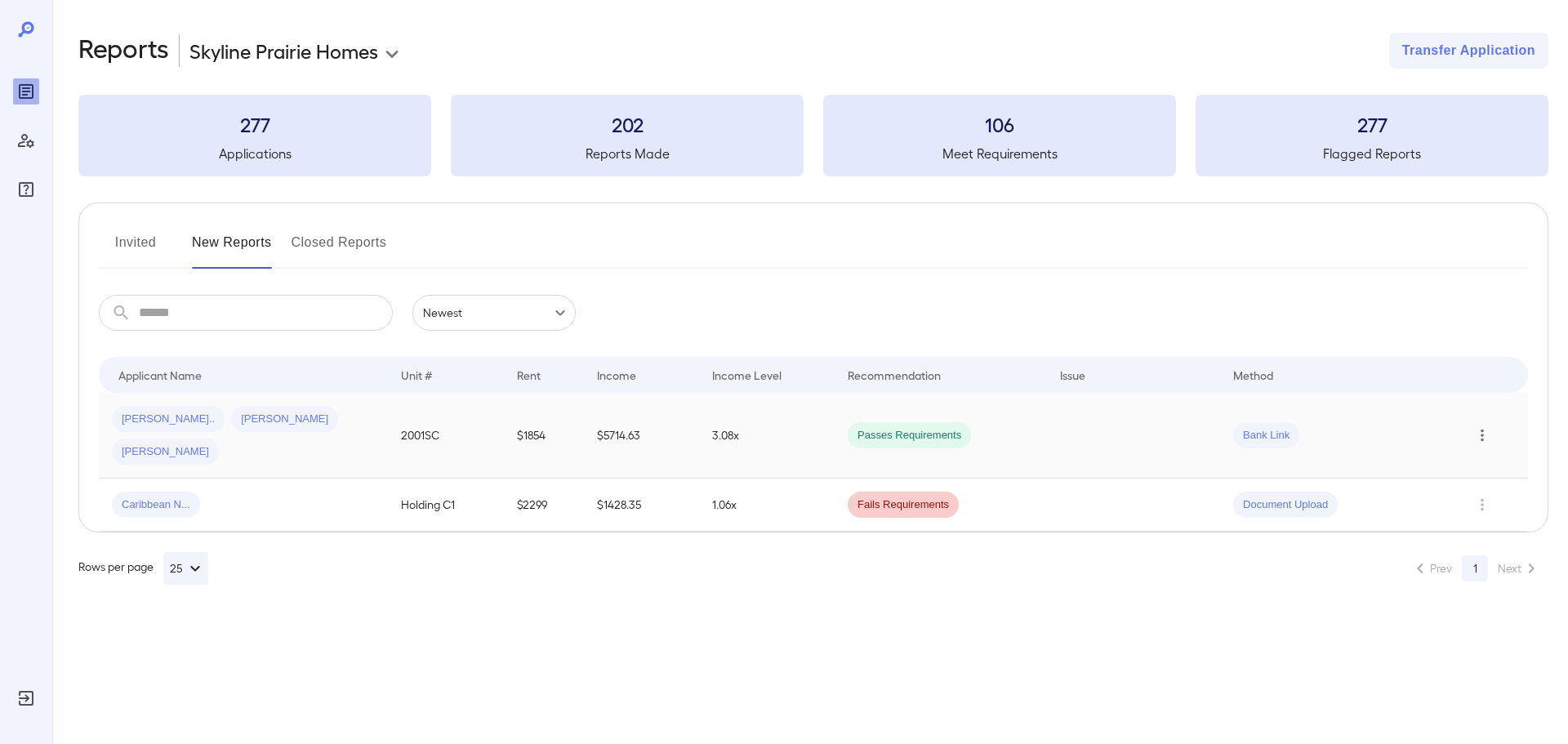
click at [129, 234] on button "Invited" at bounding box center [135, 249] width 73 height 39
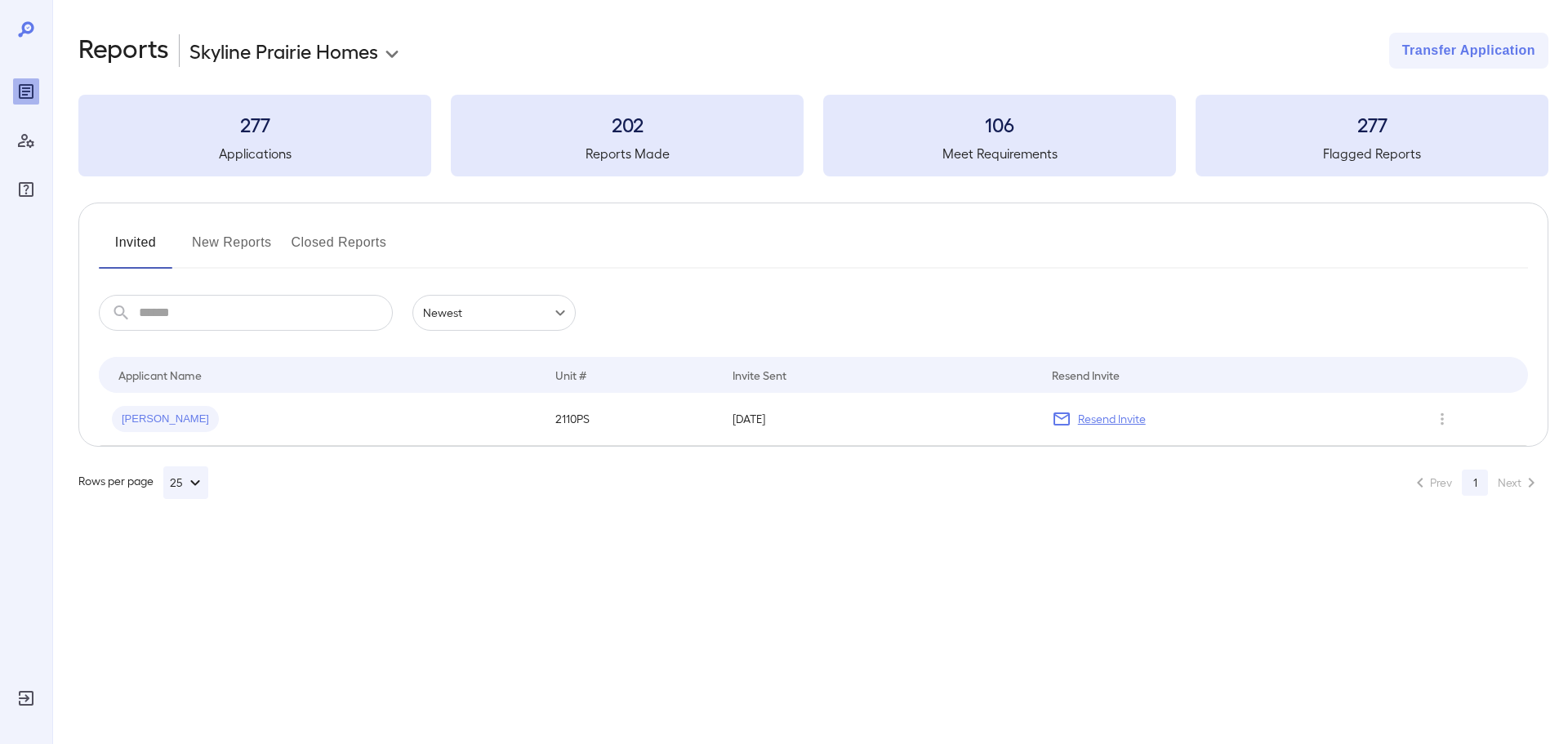
click at [212, 234] on button "New Reports" at bounding box center [232, 249] width 80 height 39
